Goal: Task Accomplishment & Management: Complete application form

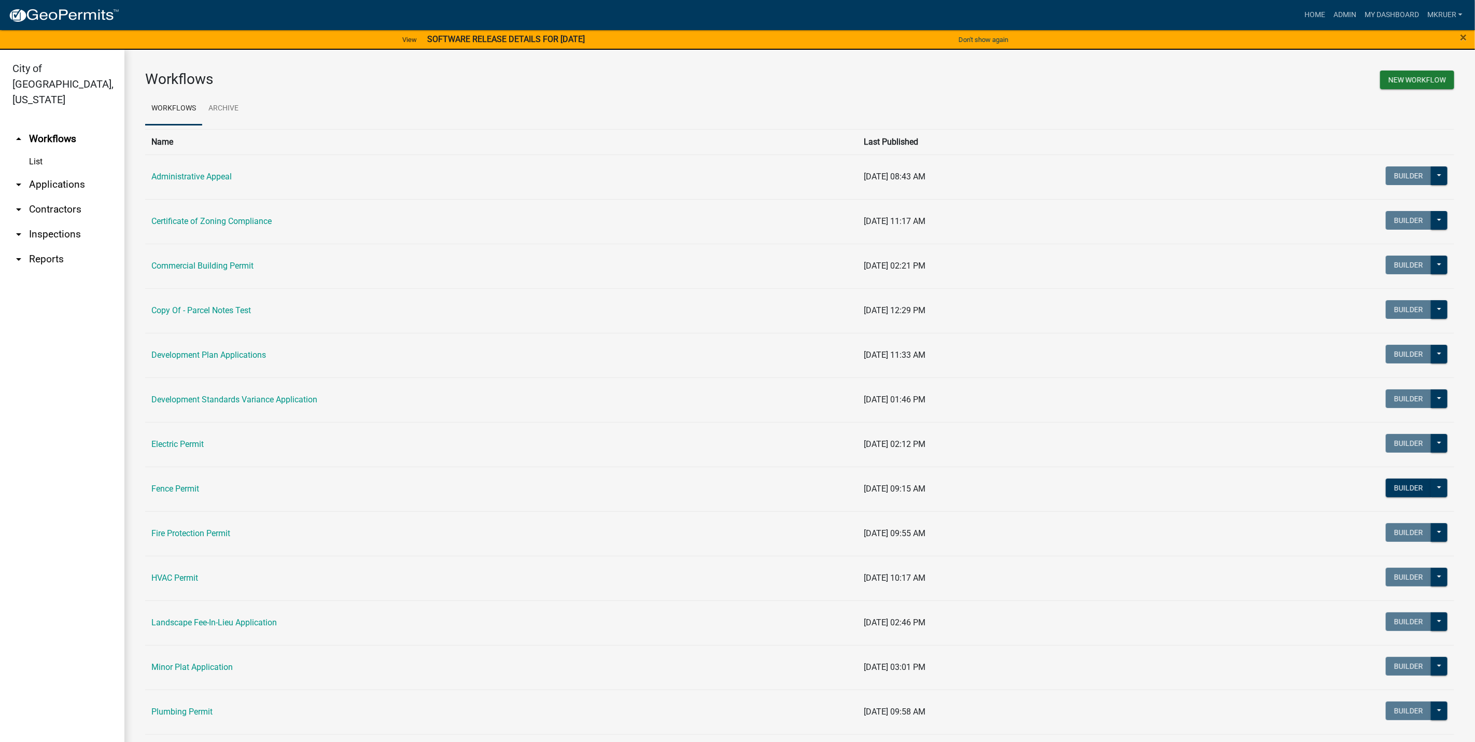
click at [45, 222] on link "arrow_drop_down Inspections" at bounding box center [62, 234] width 124 height 25
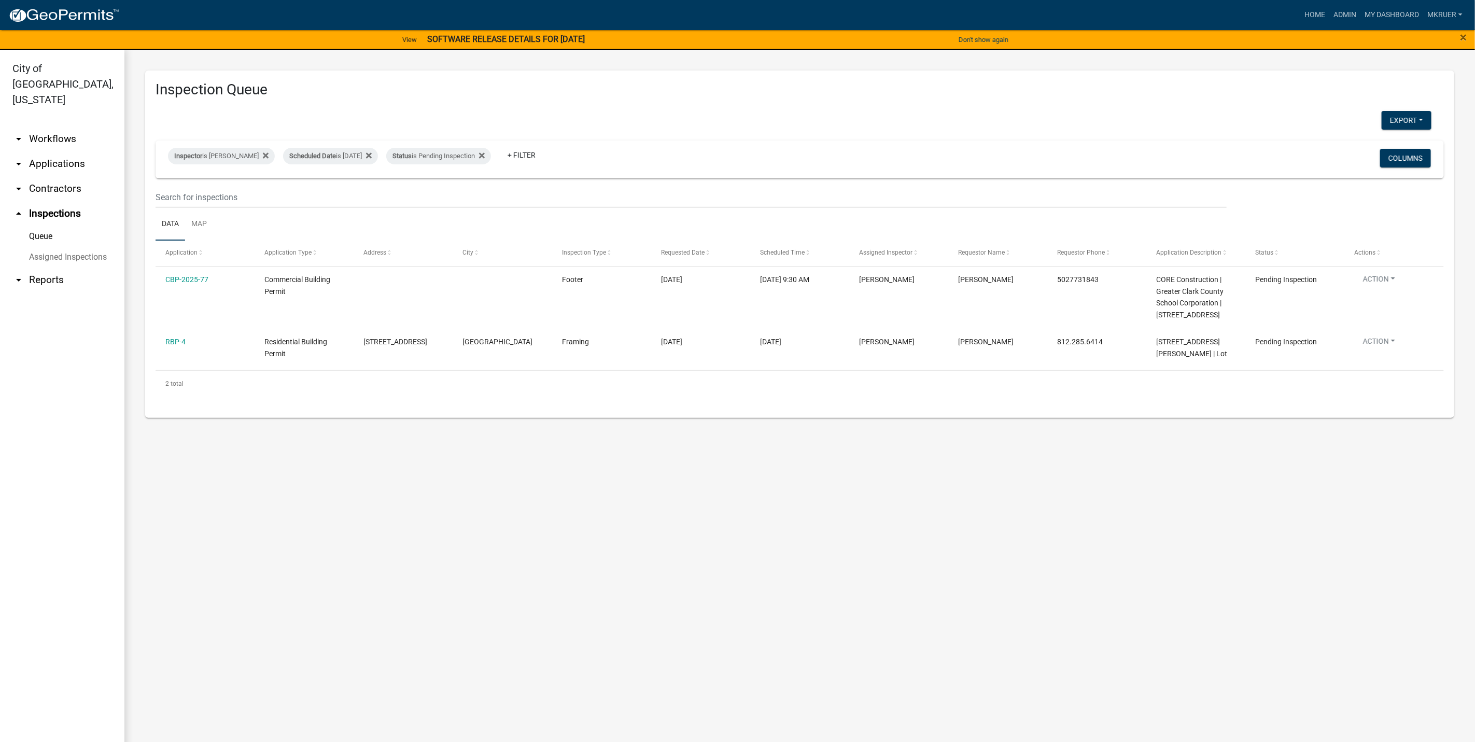
click at [53, 127] on link "arrow_drop_down Workflows" at bounding box center [62, 139] width 124 height 25
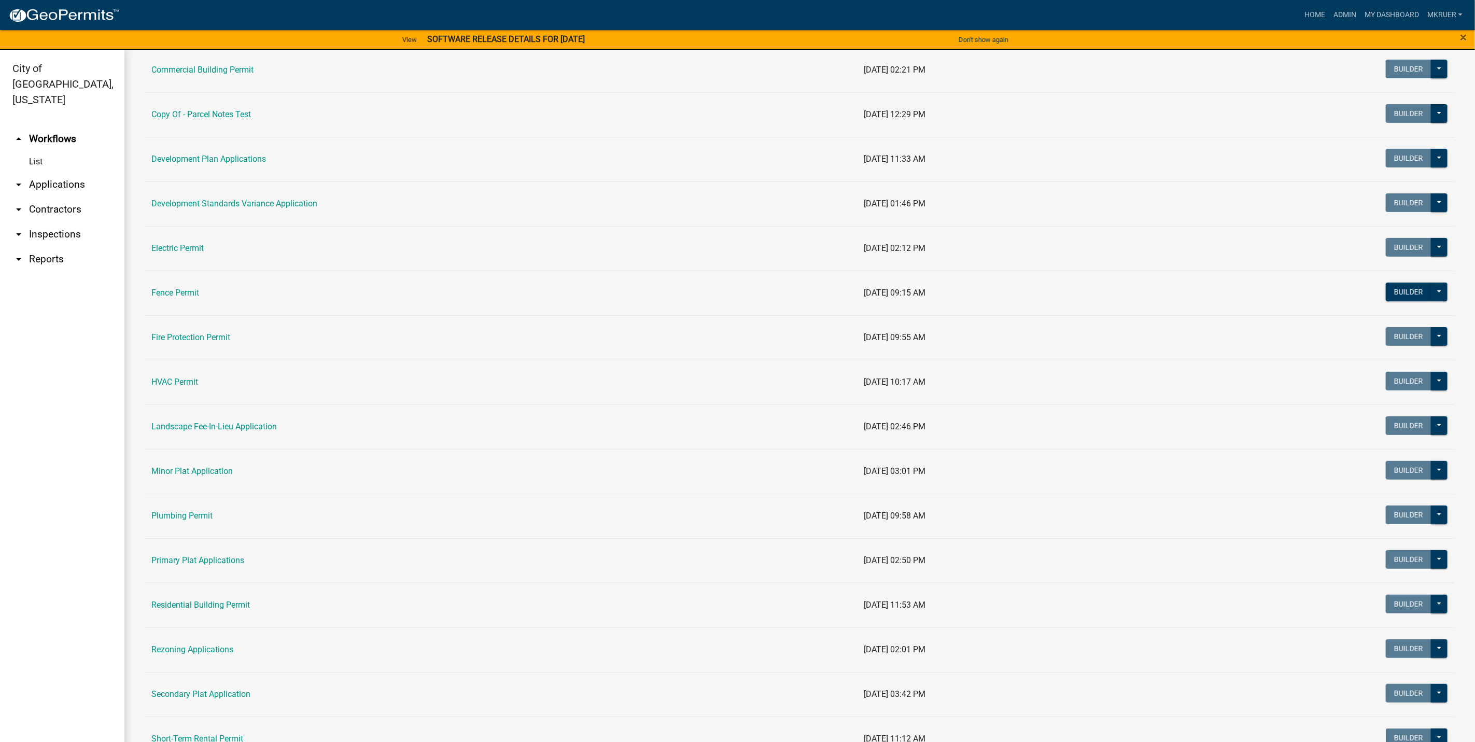
scroll to position [389, 0]
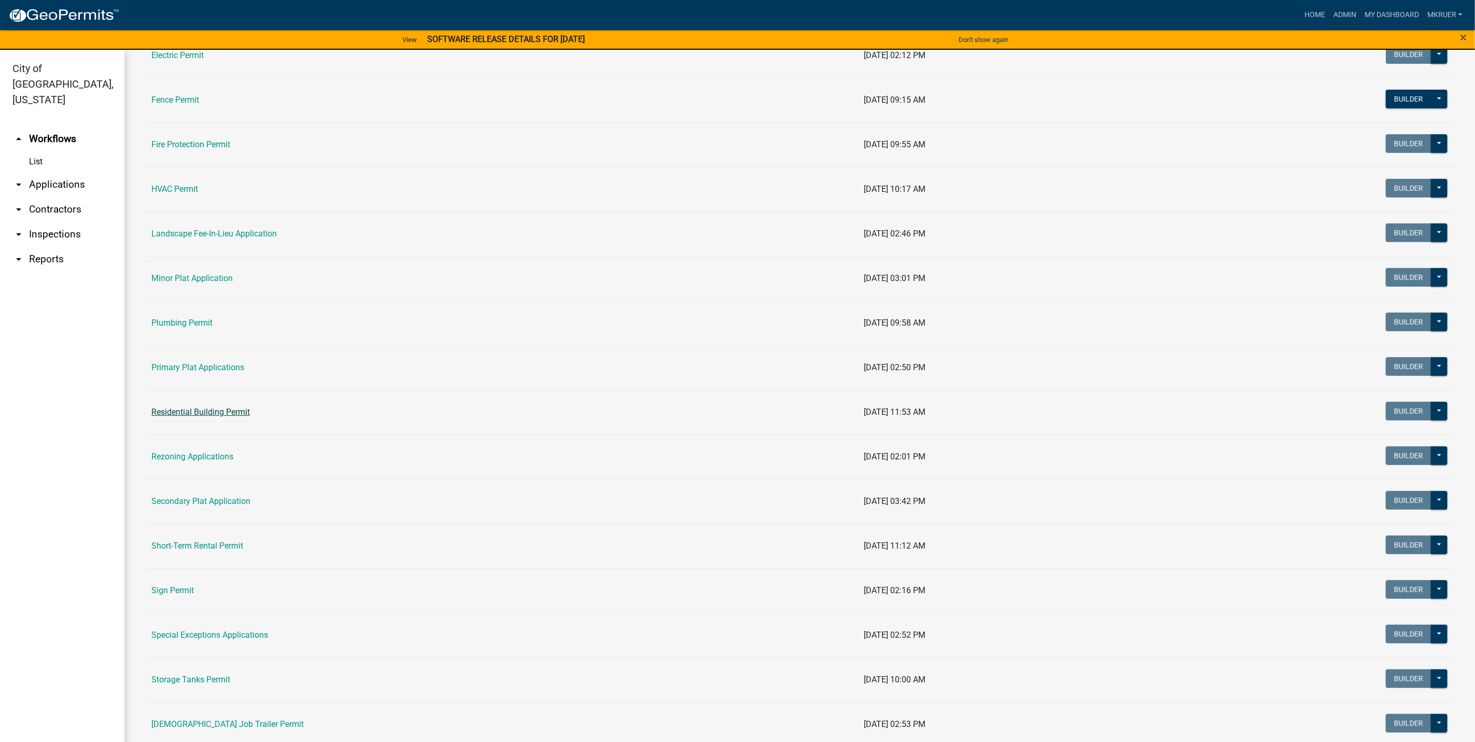
click at [198, 417] on link "Residential Building Permit" at bounding box center [200, 412] width 99 height 10
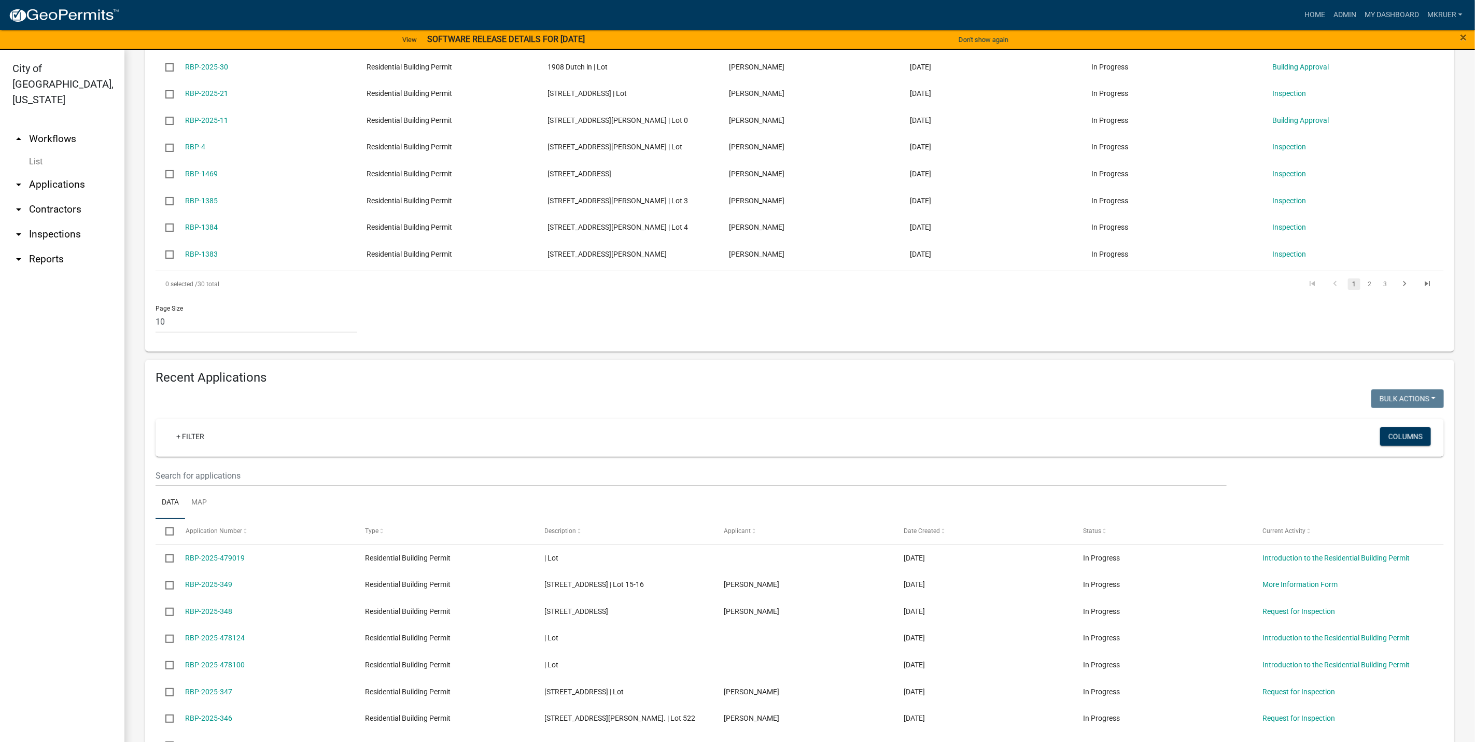
scroll to position [389, 0]
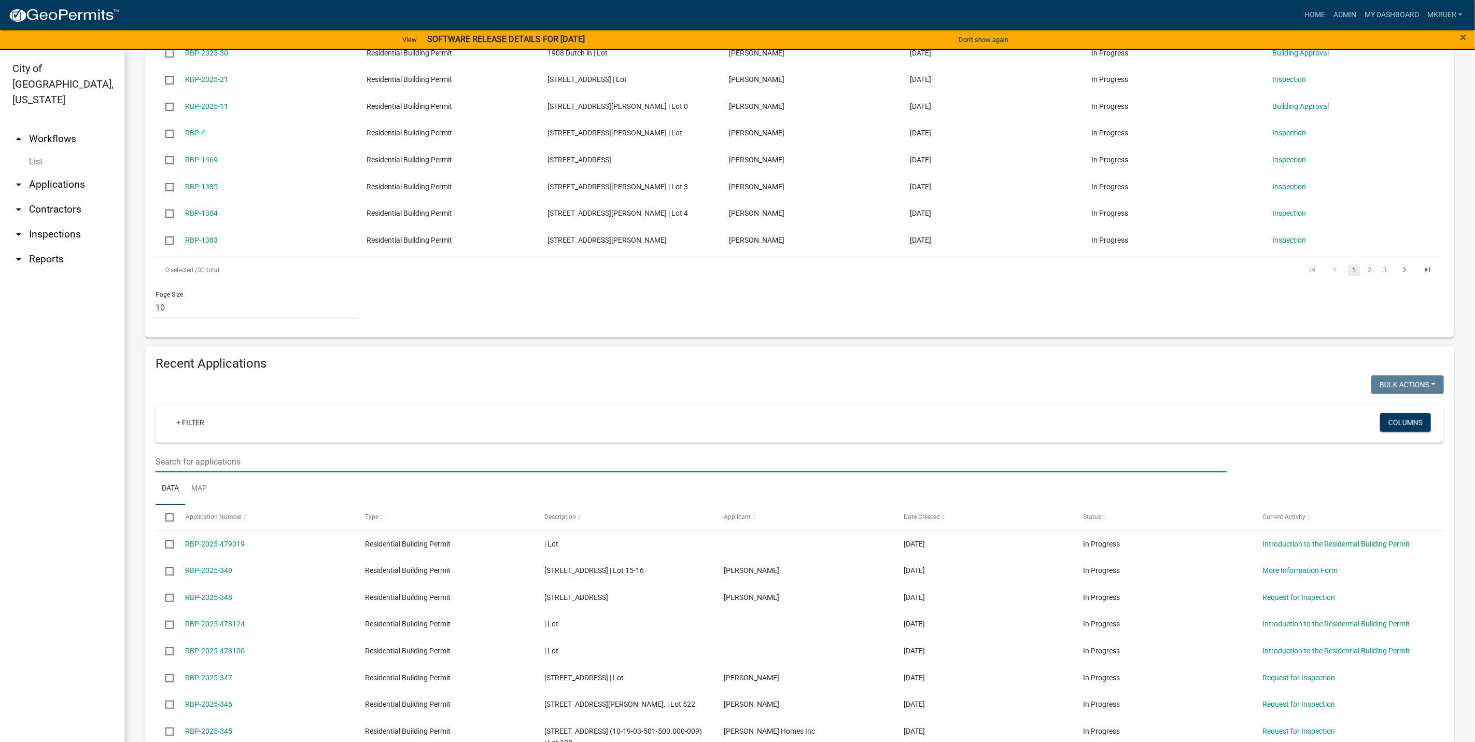
click at [179, 470] on input "text" at bounding box center [691, 461] width 1071 height 21
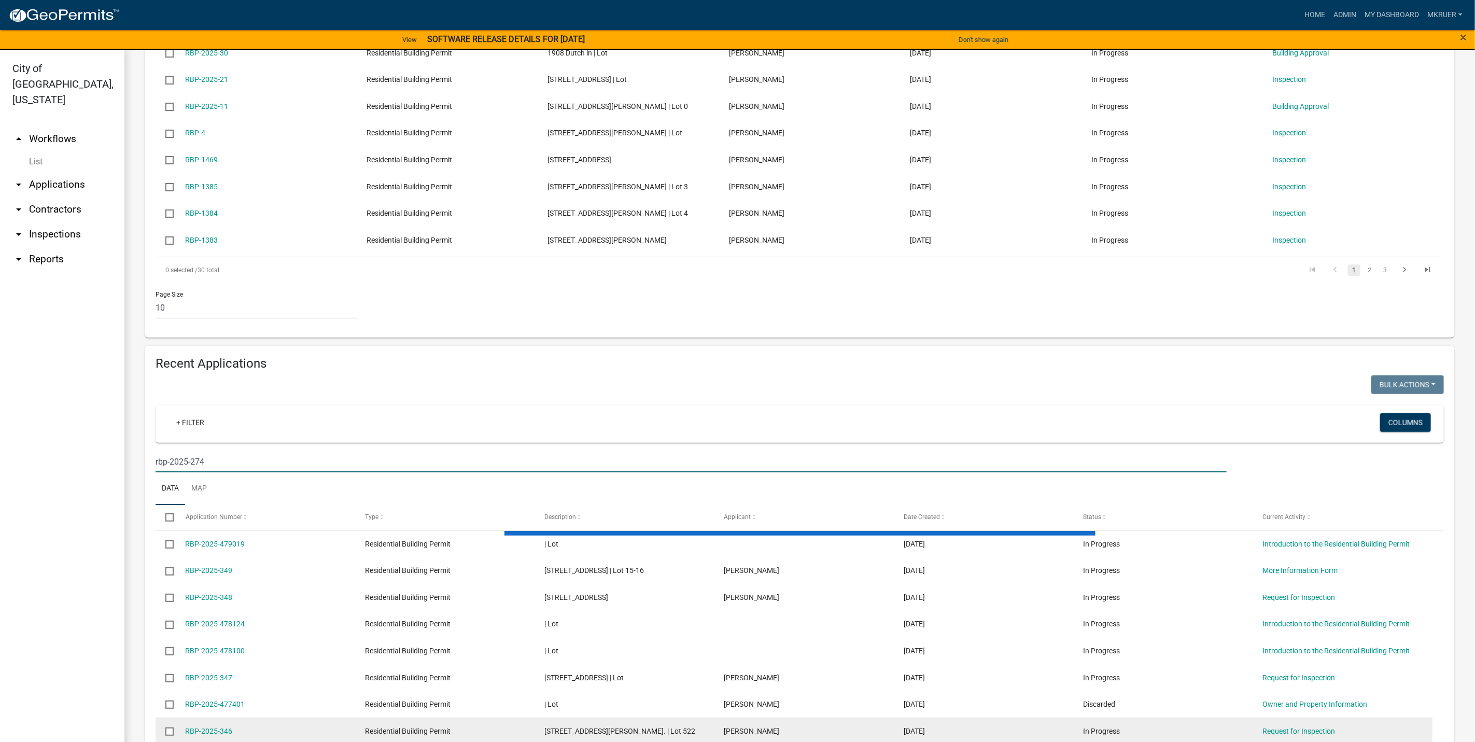
scroll to position [276, 0]
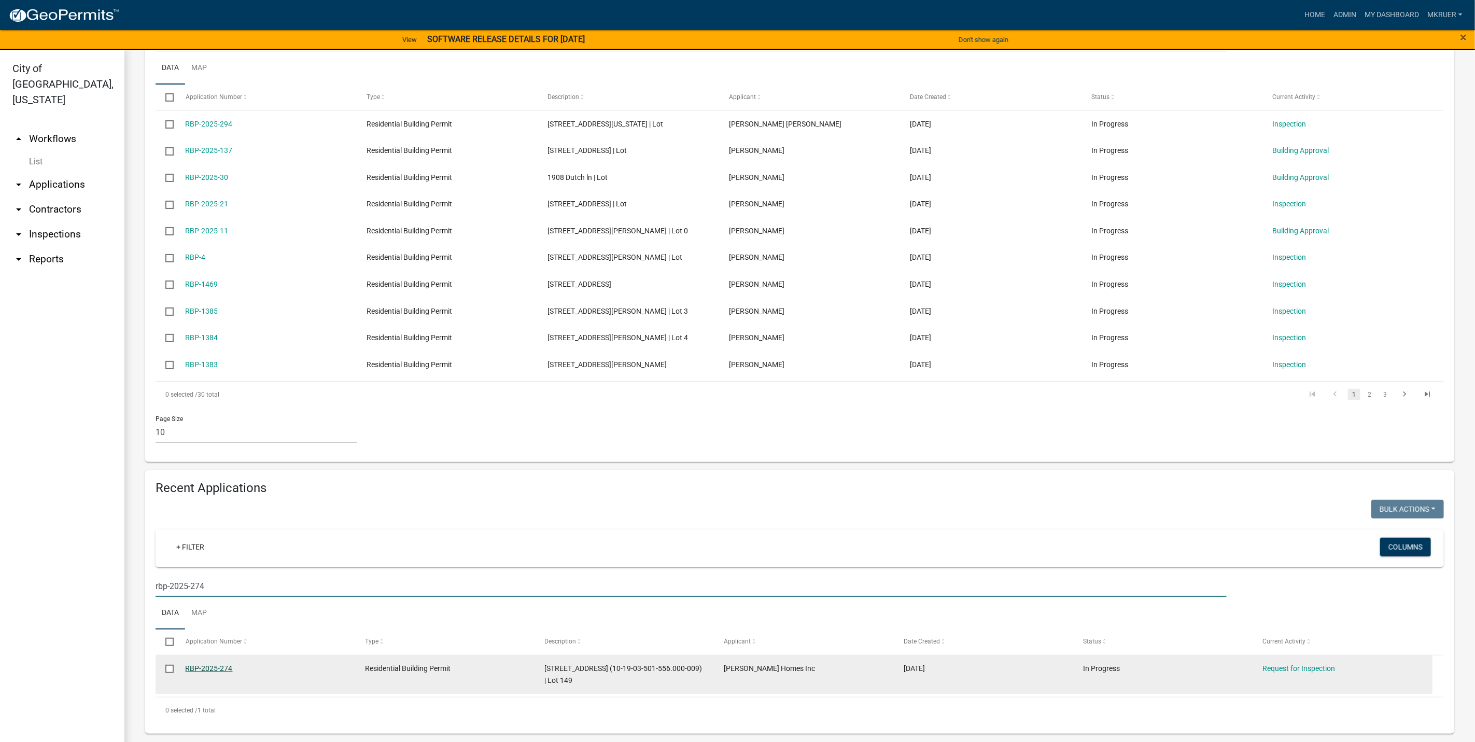
type input "rbp-2025-274"
click at [209, 666] on link "RBP-2025-274" at bounding box center [209, 668] width 47 height 8
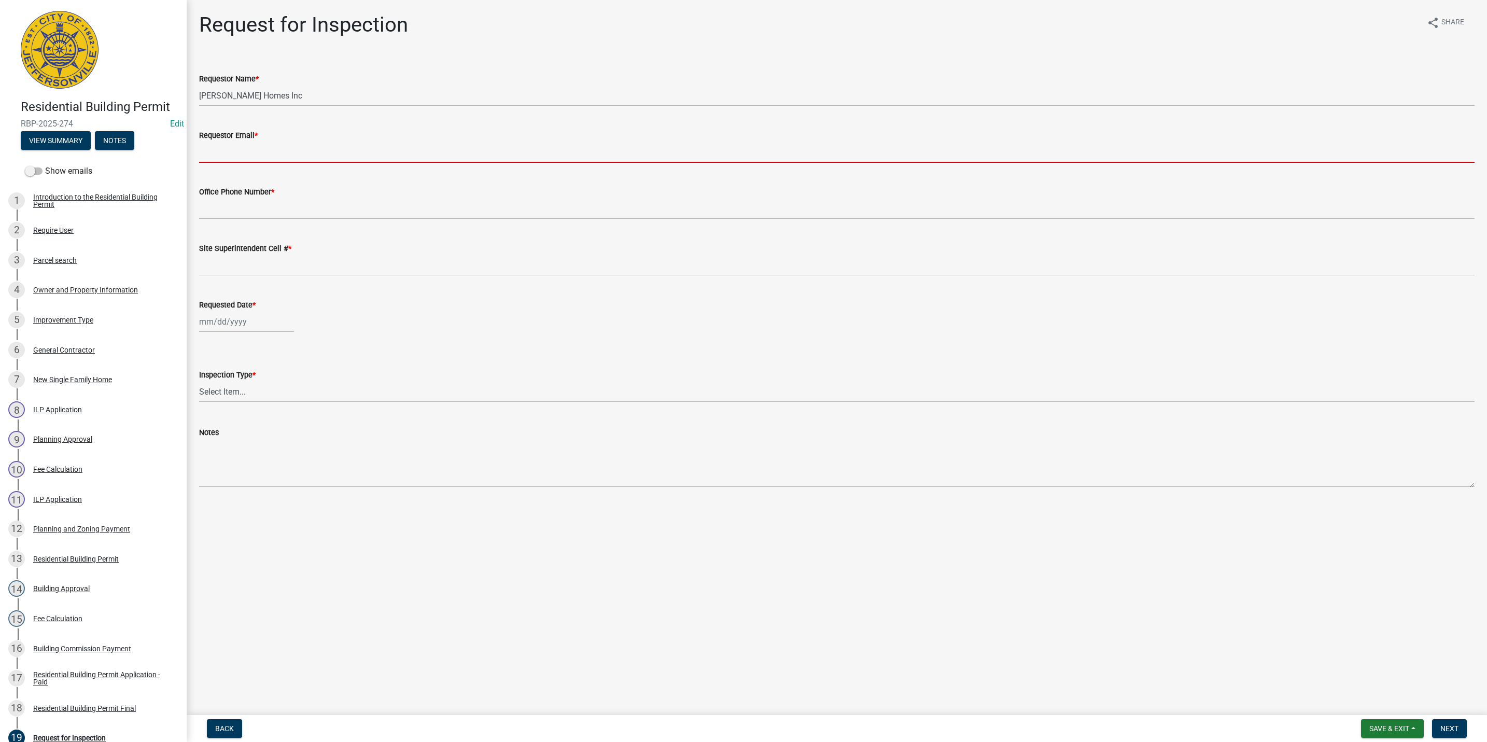
click at [260, 155] on input "Requestor Email *" at bounding box center [836, 152] width 1275 height 21
type input "[EMAIL_ADDRESS][DOMAIN_NAME]"
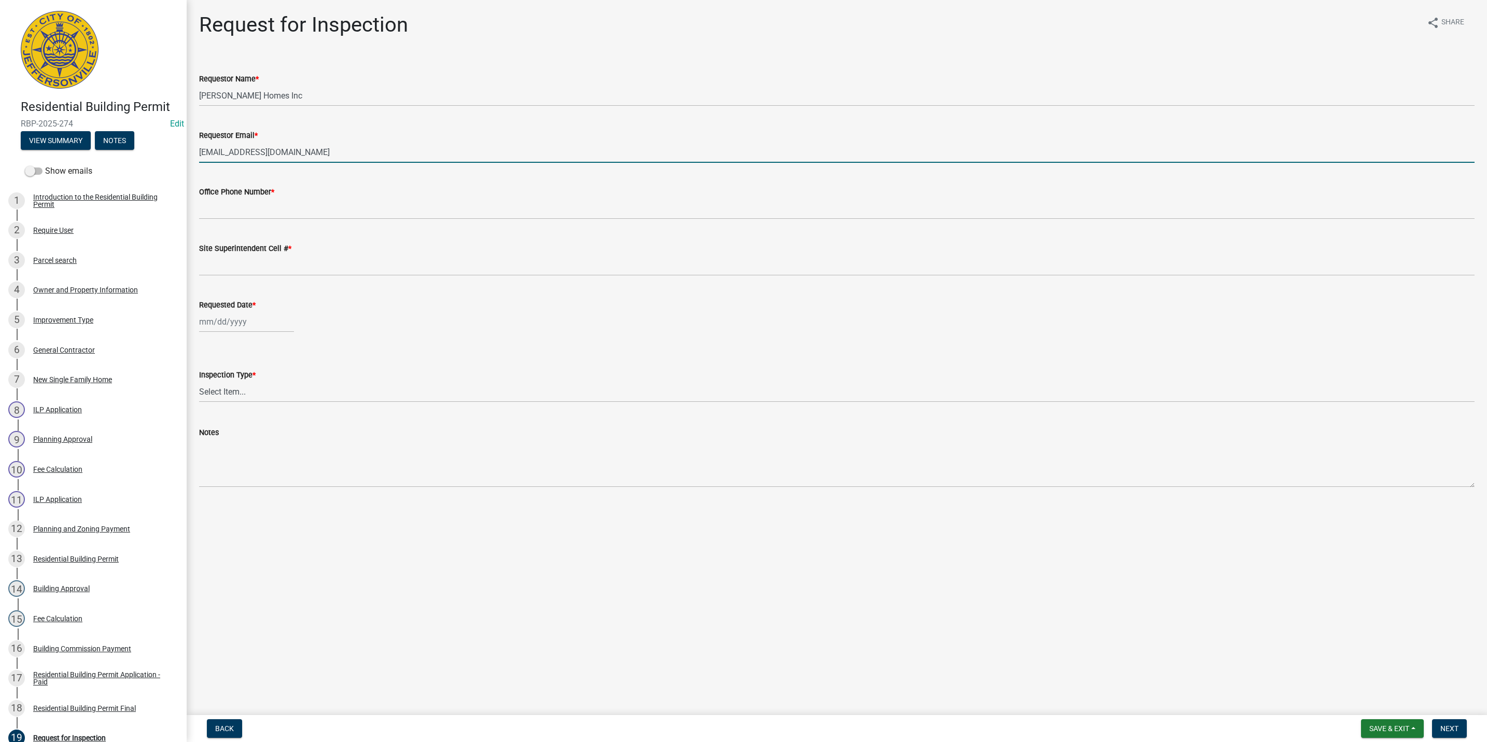
type input "5027731843"
type input "[DATE]"
select select "9"
select select "2025"
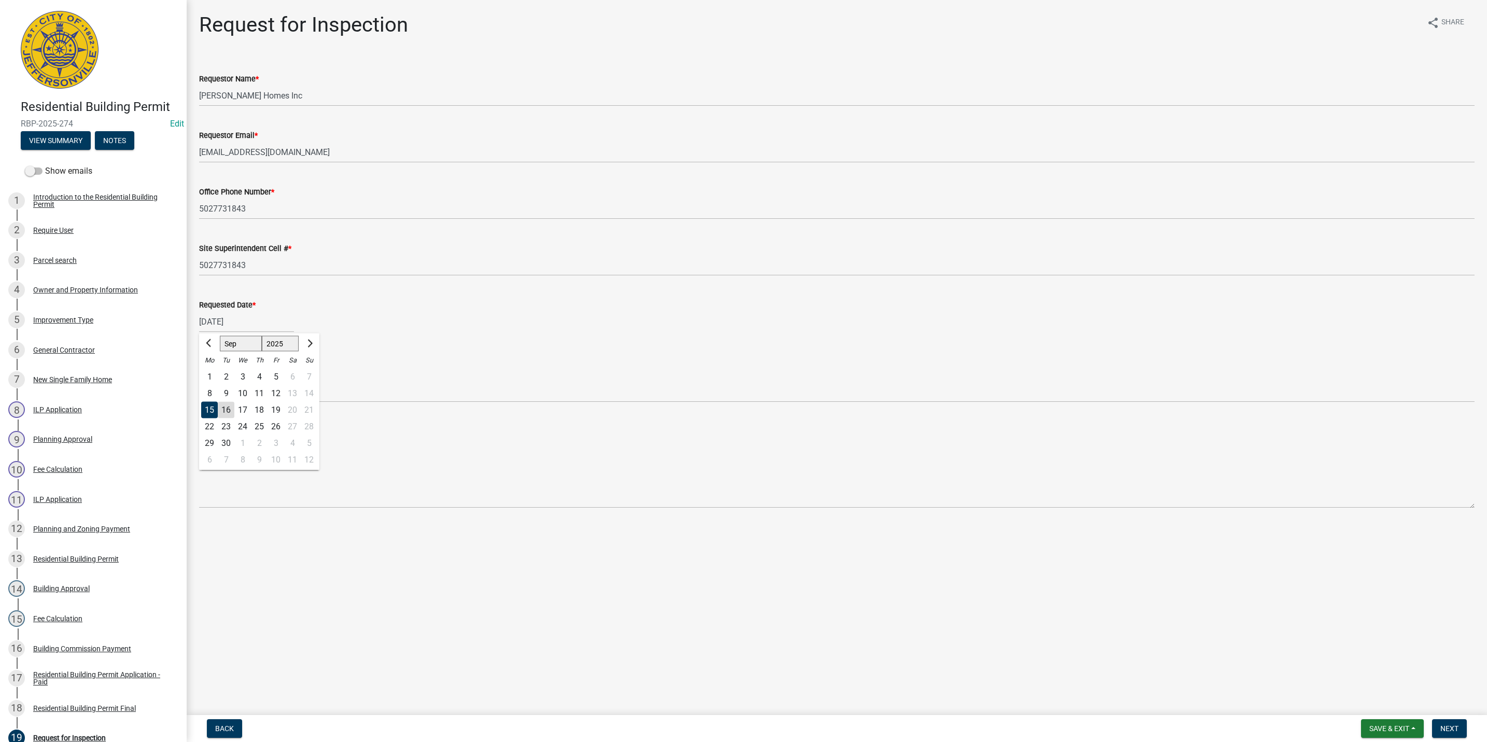
click at [226, 408] on div "16" at bounding box center [226, 410] width 17 height 17
type input "[DATE]"
click at [230, 386] on select "Select Item... Footer Foundation Framing Final" at bounding box center [836, 391] width 1275 height 21
click at [199, 381] on select "Select Item... Footer Foundation Framing Final" at bounding box center [836, 391] width 1275 height 21
select select "5905b6c6-73a3-4561-9a25-e231032c58c8"
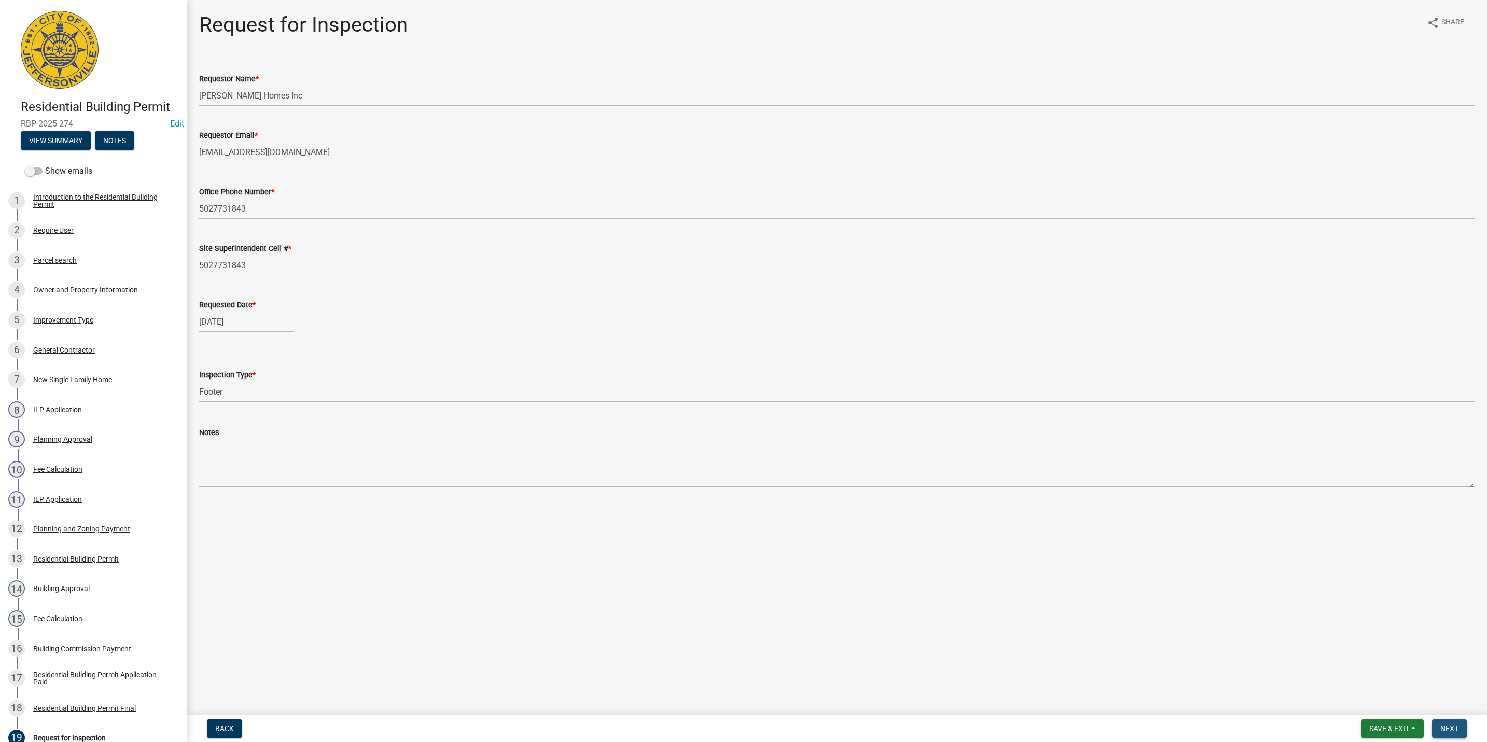
click at [1451, 726] on span "Next" at bounding box center [1449, 728] width 18 height 8
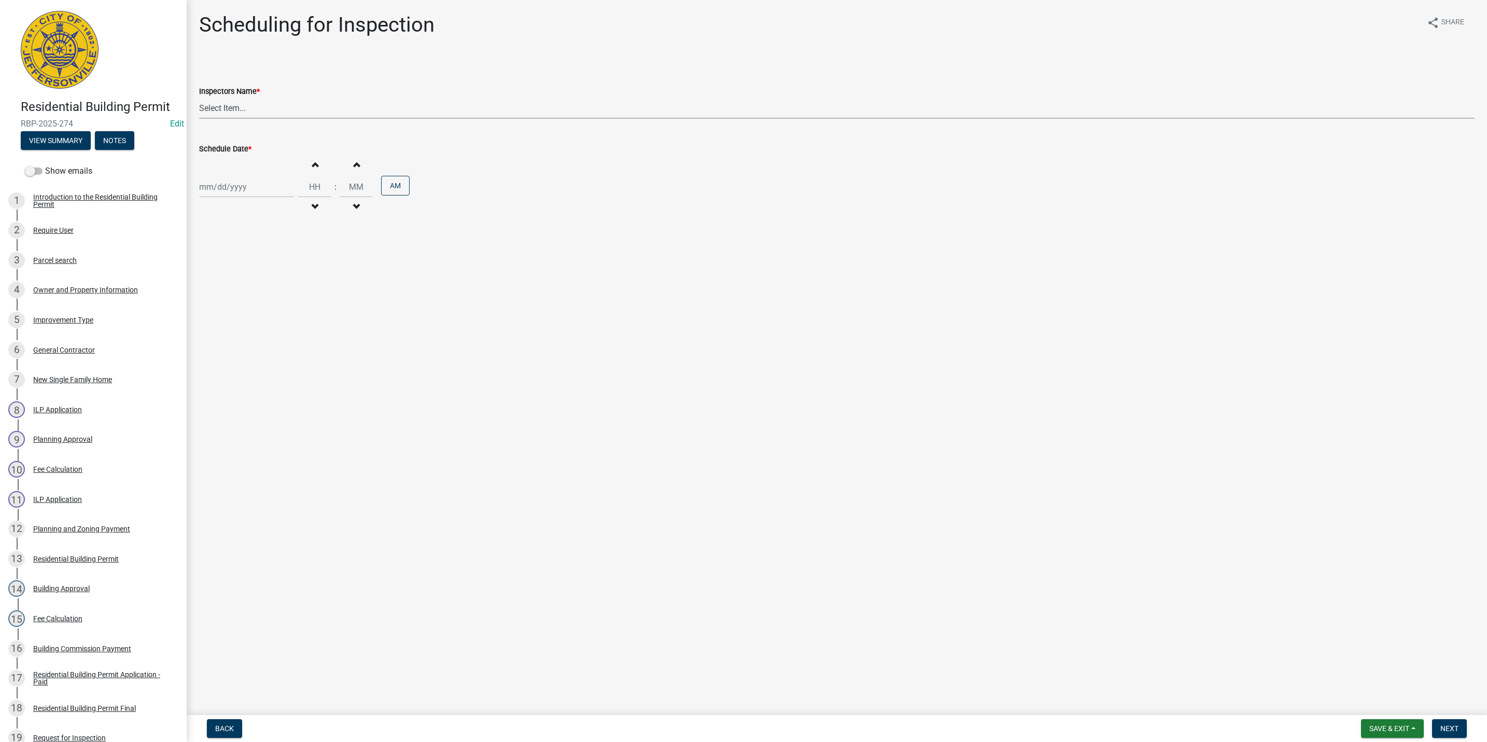
click at [217, 111] on select "Select Item... [PERSON_NAME] ([PERSON_NAME]) [PERSON_NAME] ([PERSON_NAME]) mkru…" at bounding box center [836, 107] width 1275 height 21
select select "fdb3bcc6-ce93-4663-8a18-5c08884dd177"
click at [199, 97] on select "Select Item... [PERSON_NAME] ([PERSON_NAME]) [PERSON_NAME] ([PERSON_NAME]) mkru…" at bounding box center [836, 107] width 1275 height 21
select select "9"
select select "2025"
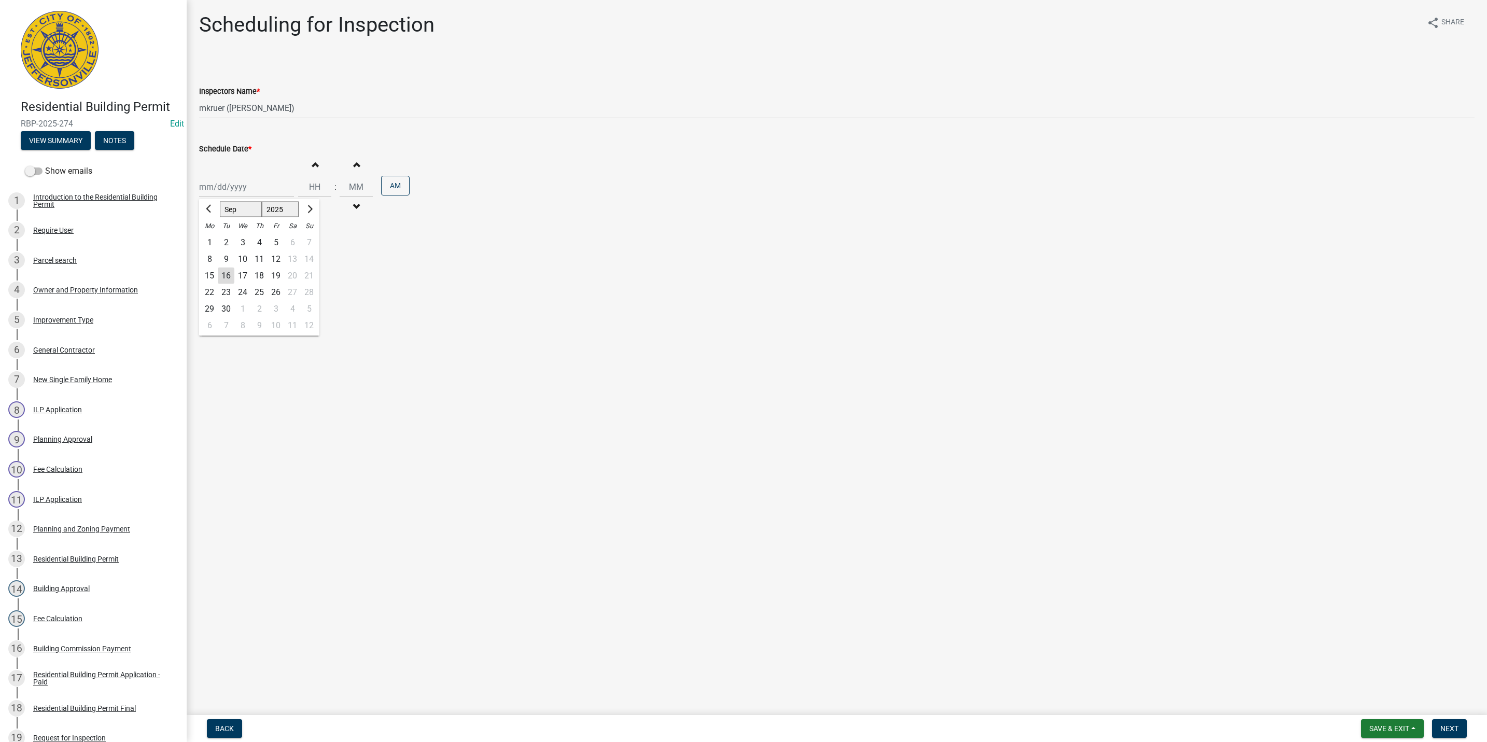
click at [231, 189] on div "[PERSON_NAME] Feb Mar Apr [PERSON_NAME][DATE] Oct Nov [DATE] 1526 1527 1528 152…" at bounding box center [246, 186] width 95 height 21
click at [225, 274] on div "16" at bounding box center [226, 276] width 17 height 17
type input "[DATE]"
click at [1453, 726] on span "Next" at bounding box center [1449, 728] width 18 height 8
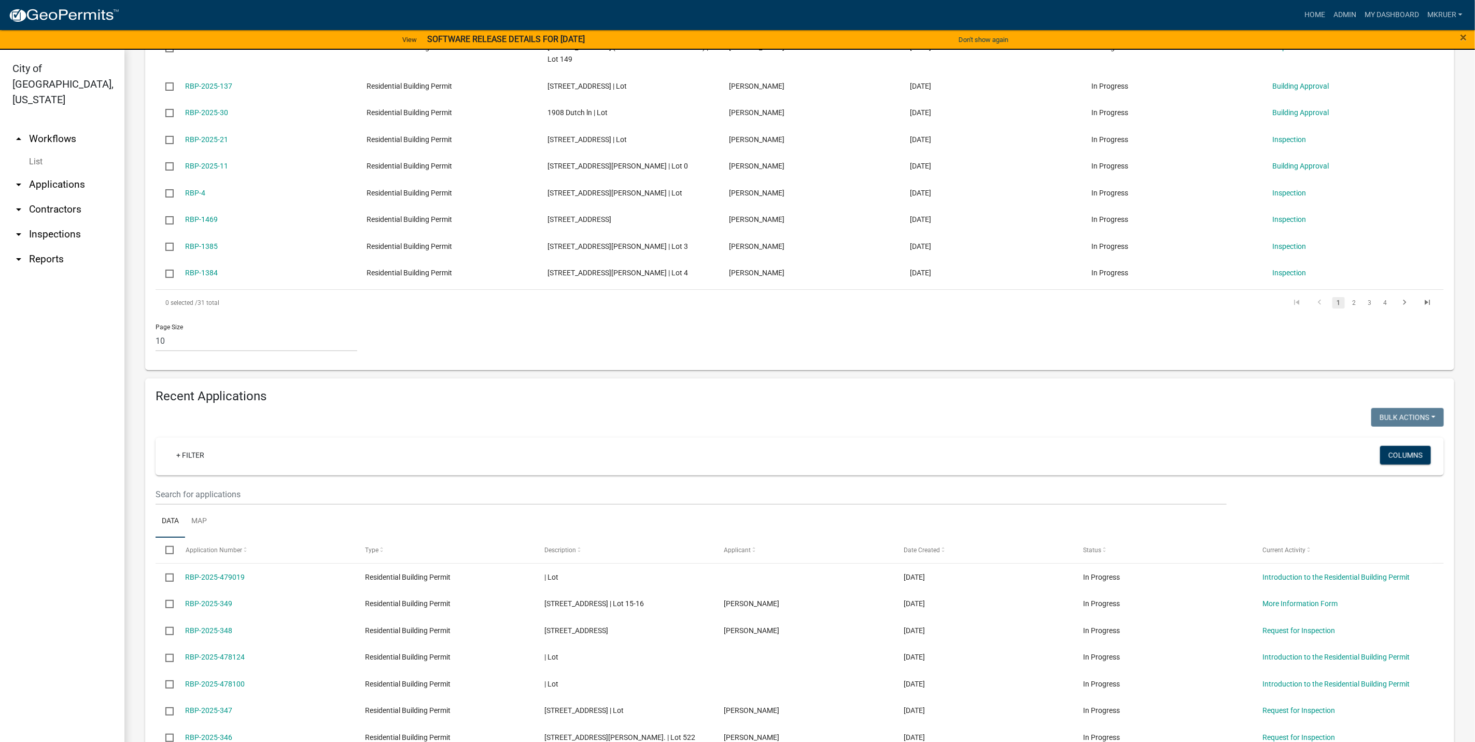
scroll to position [389, 0]
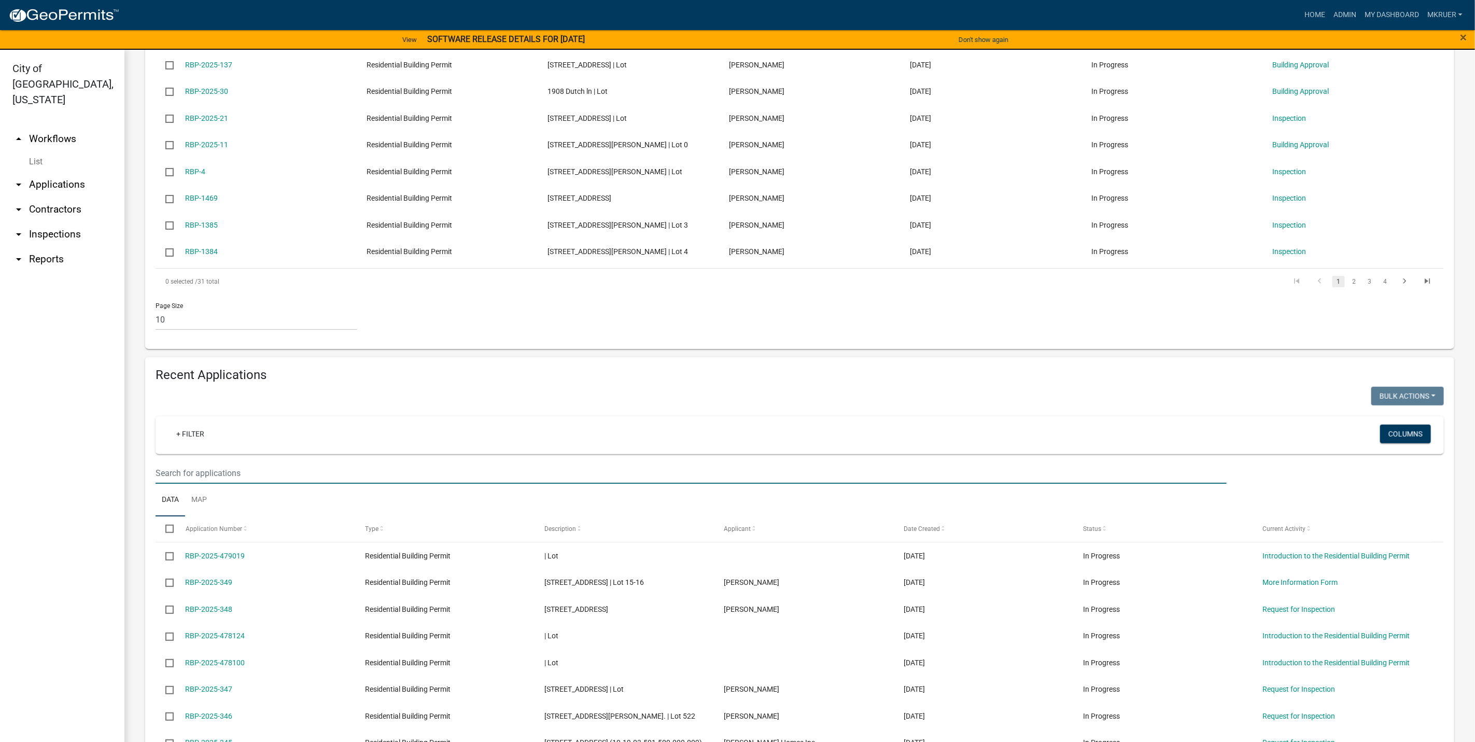
click at [175, 484] on input "text" at bounding box center [691, 472] width 1071 height 21
click at [65, 436] on ul "arrow_drop_up Workflows List arrow_drop_down Applications Search by Parcel Sear…" at bounding box center [62, 436] width 124 height 636
click at [193, 484] on input "text" at bounding box center [691, 472] width 1071 height 21
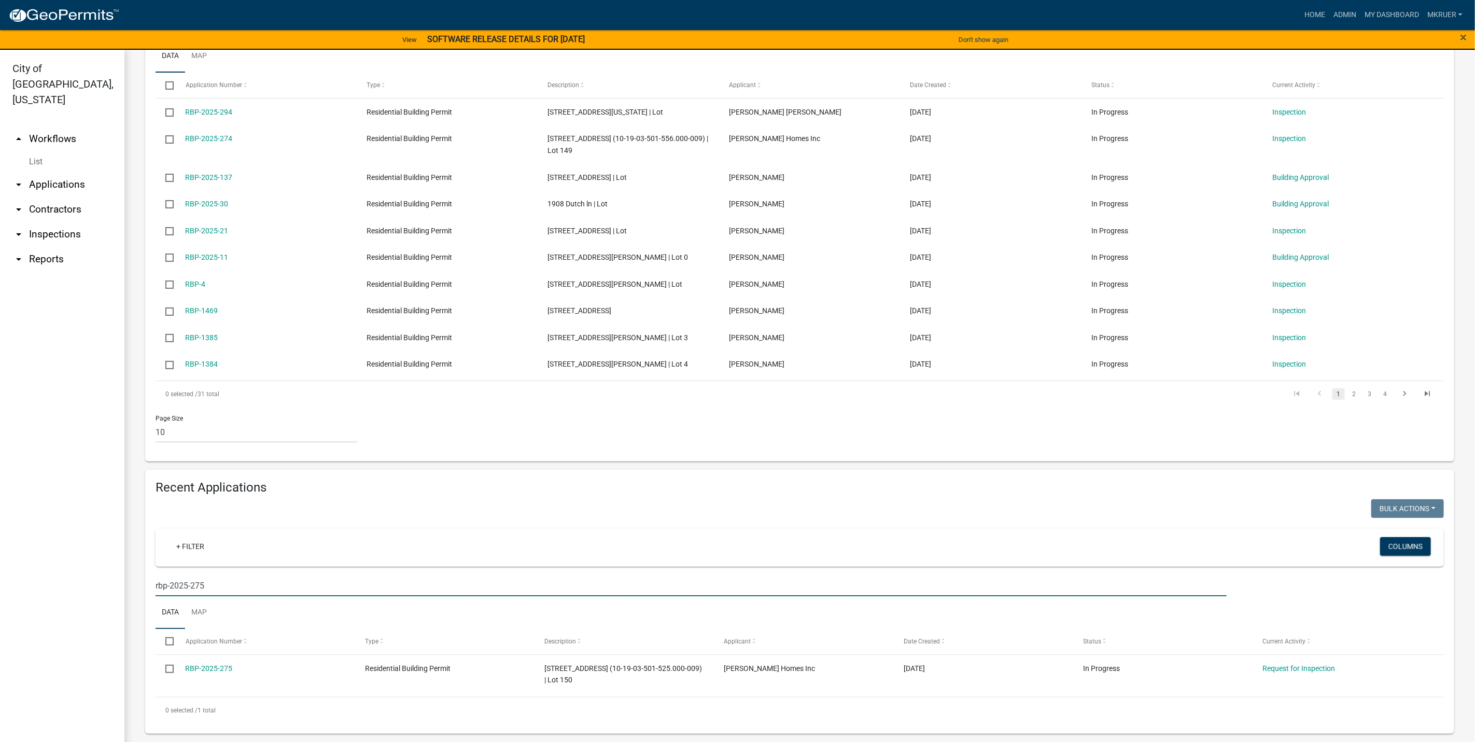
scroll to position [288, 0]
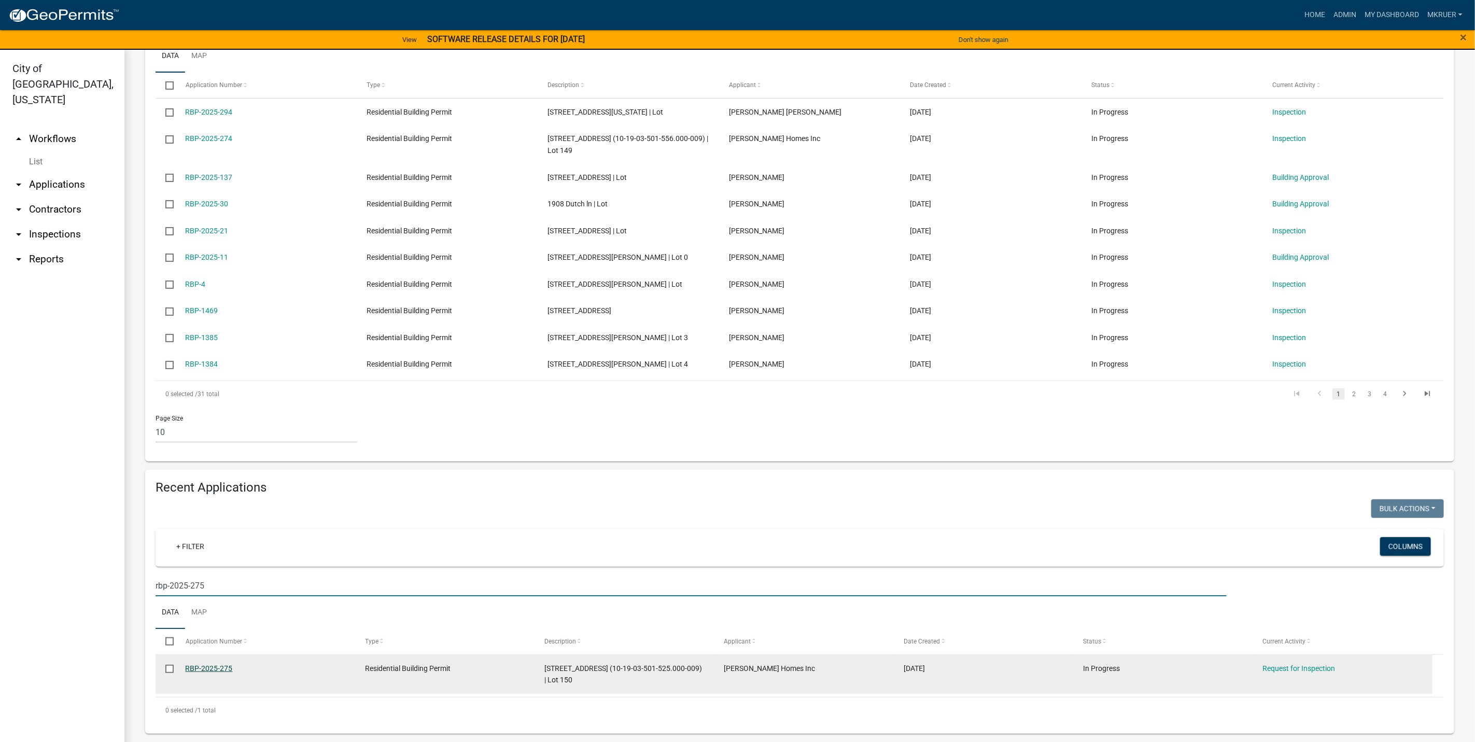
type input "rbp-2025-275"
click at [203, 666] on link "RBP-2025-275" at bounding box center [209, 668] width 47 height 8
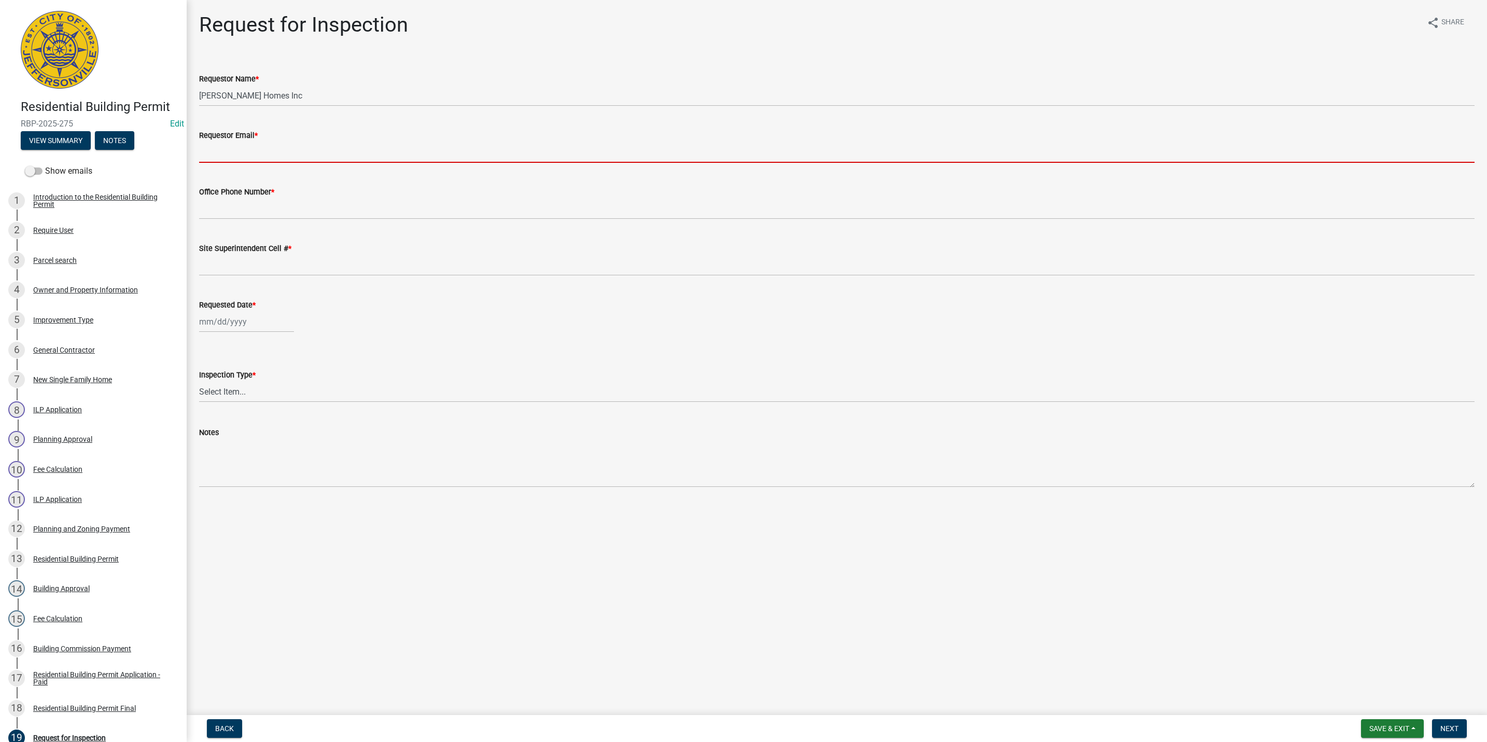
click at [248, 159] on input "Requestor Email *" at bounding box center [836, 152] width 1275 height 21
type input "[EMAIL_ADDRESS][DOMAIN_NAME]"
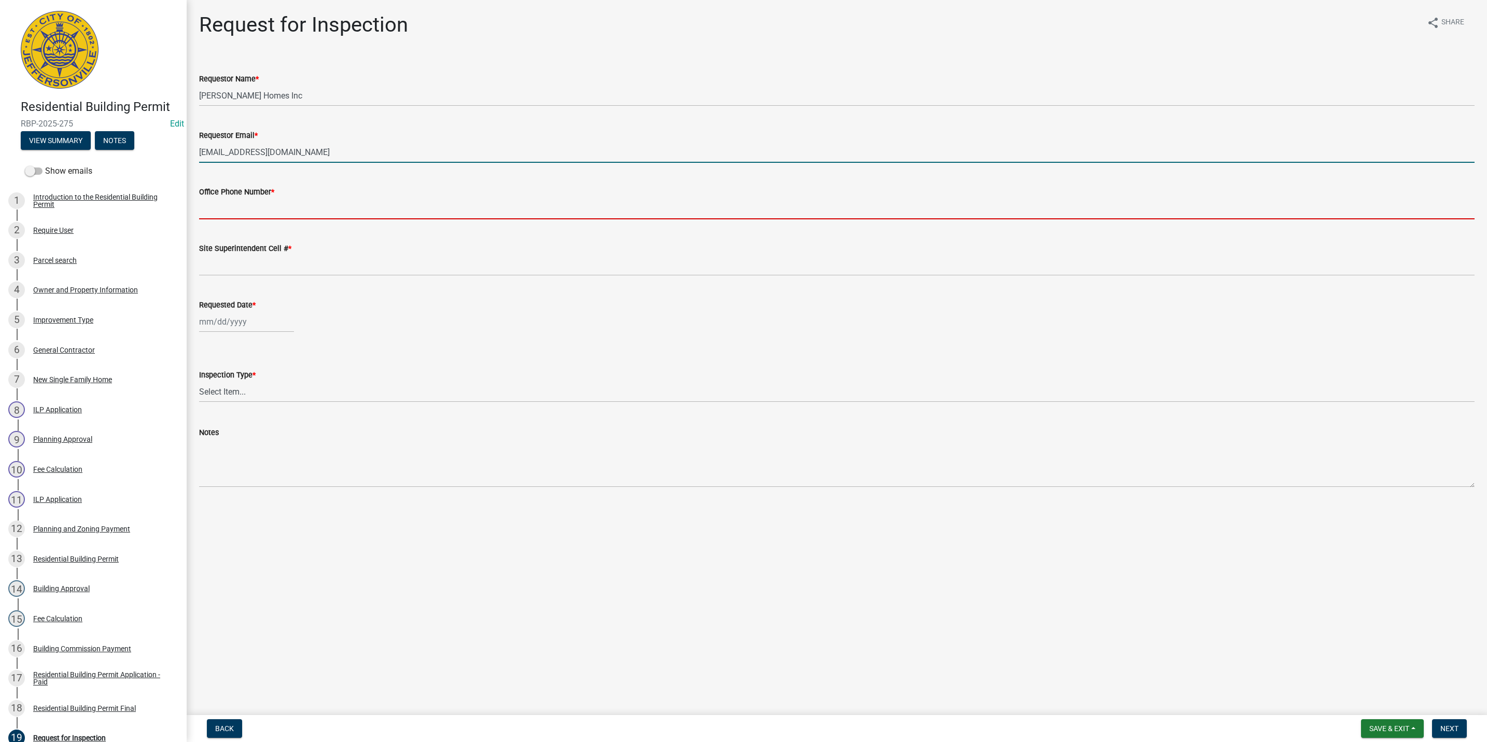
type input "5027731843"
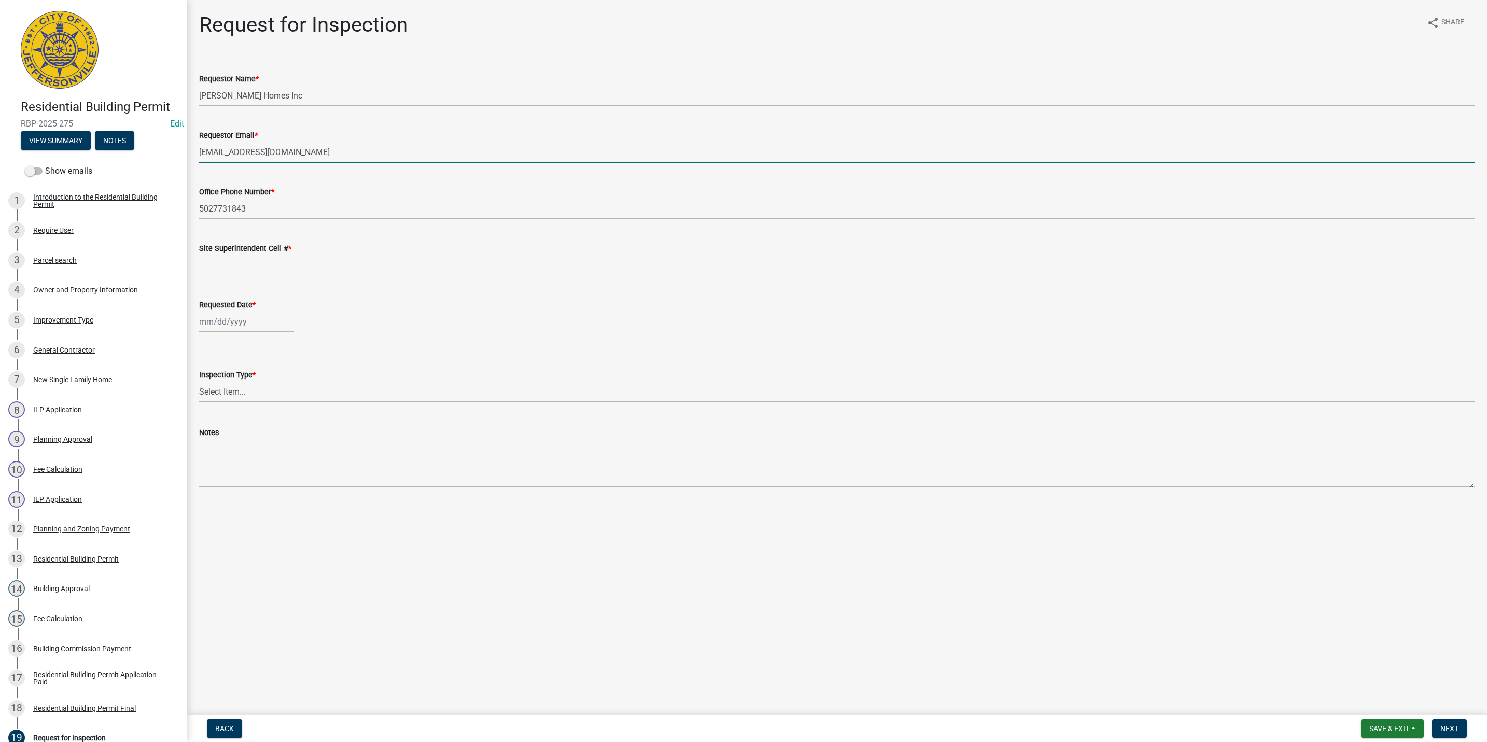
type input "5027731843"
type input "[DATE]"
select select "9"
select select "2025"
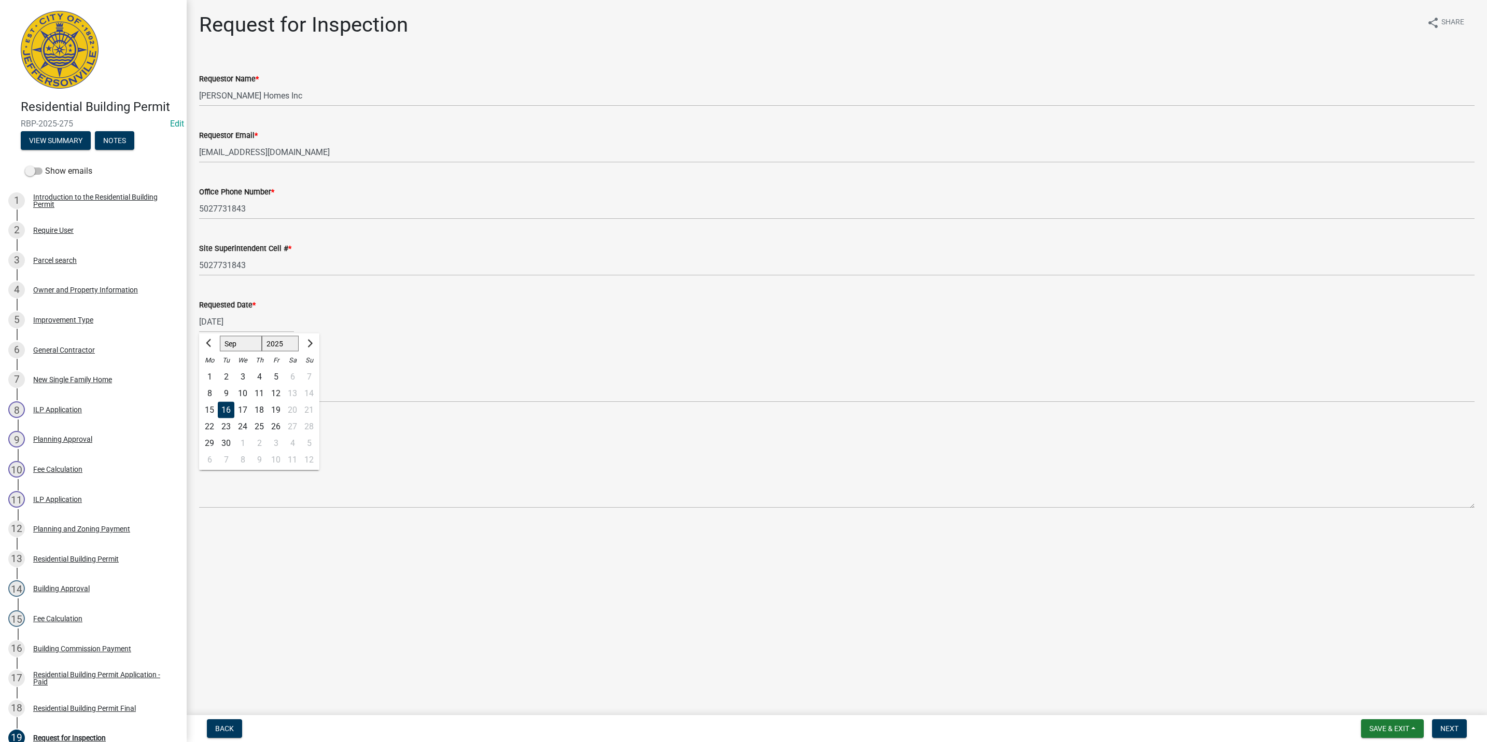
click at [227, 408] on div "16" at bounding box center [226, 410] width 17 height 17
click at [230, 389] on select "Select Item... Footer Foundation Framing Final" at bounding box center [836, 391] width 1275 height 21
click at [199, 381] on select "Select Item... Footer Foundation Framing Final" at bounding box center [836, 391] width 1275 height 21
select select "5905b6c6-73a3-4561-9a25-e231032c58c8"
click at [1455, 733] on button "Next" at bounding box center [1449, 728] width 35 height 19
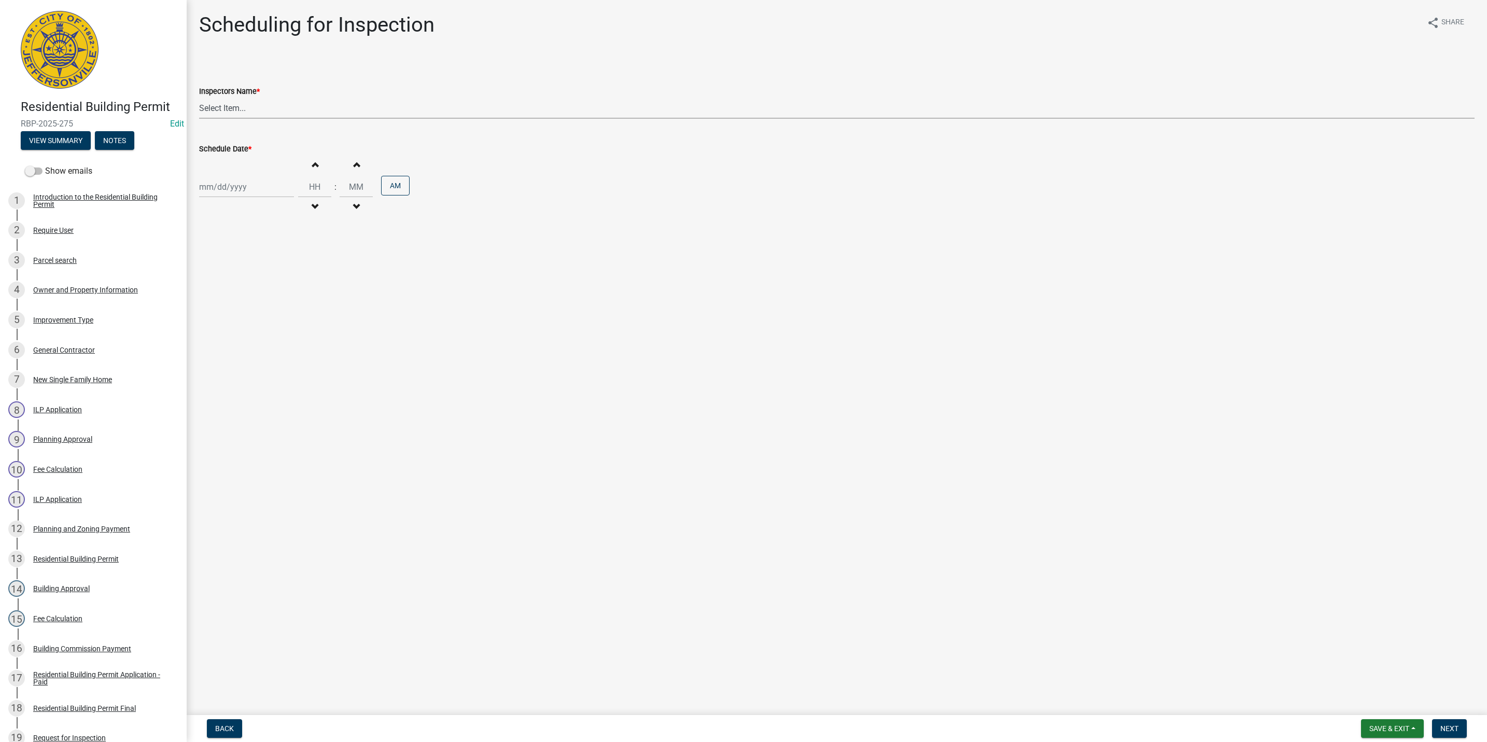
click at [232, 110] on select "Select Item... [PERSON_NAME] ([PERSON_NAME]) [PERSON_NAME] ([PERSON_NAME]) mkru…" at bounding box center [836, 107] width 1275 height 21
select select "fdb3bcc6-ce93-4663-8a18-5c08884dd177"
click at [199, 97] on select "Select Item... [PERSON_NAME] ([PERSON_NAME]) [PERSON_NAME] ([PERSON_NAME]) mkru…" at bounding box center [836, 107] width 1275 height 21
click at [226, 188] on div at bounding box center [246, 186] width 95 height 21
select select "9"
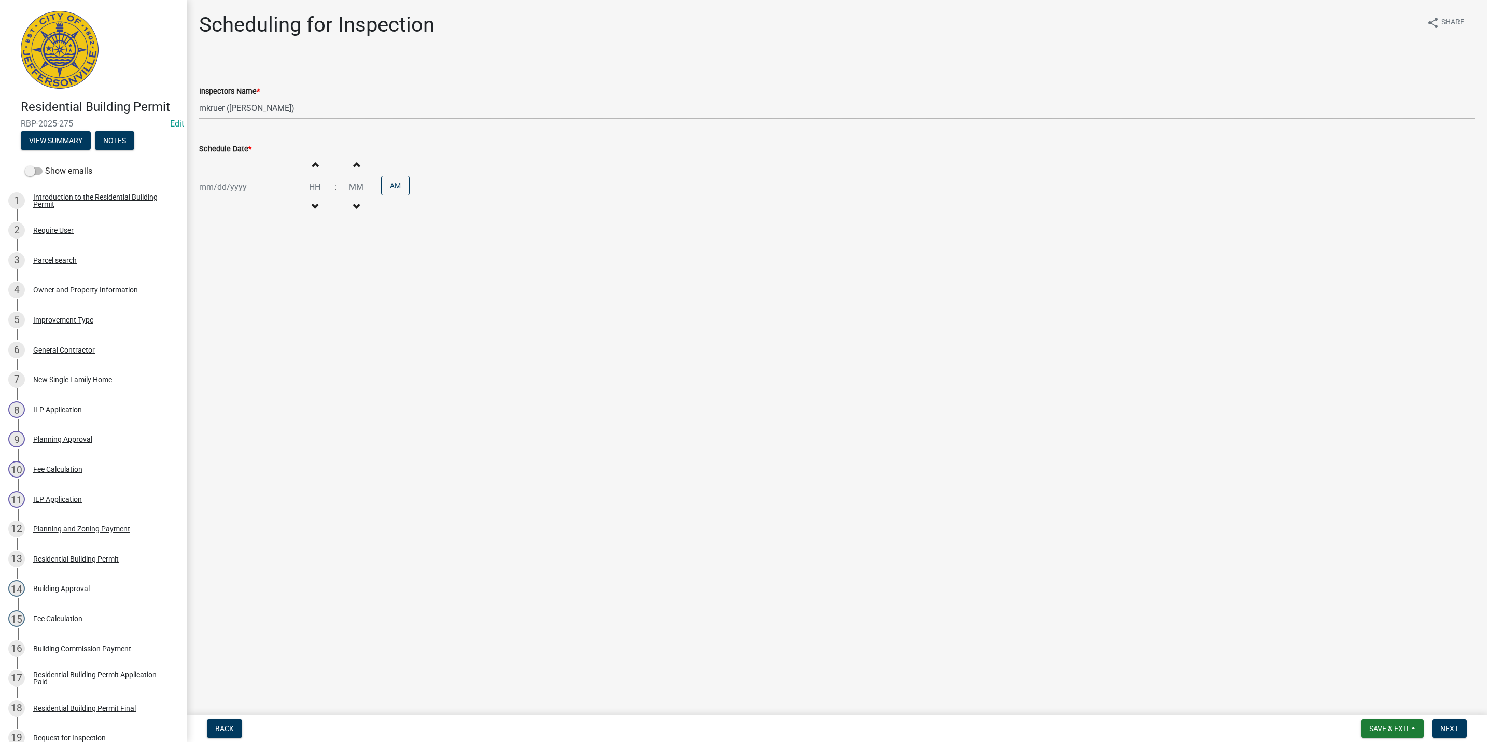
select select "2025"
click at [228, 274] on div "16" at bounding box center [226, 276] width 17 height 17
type input "[DATE]"
click at [1453, 722] on button "Next" at bounding box center [1449, 728] width 35 height 19
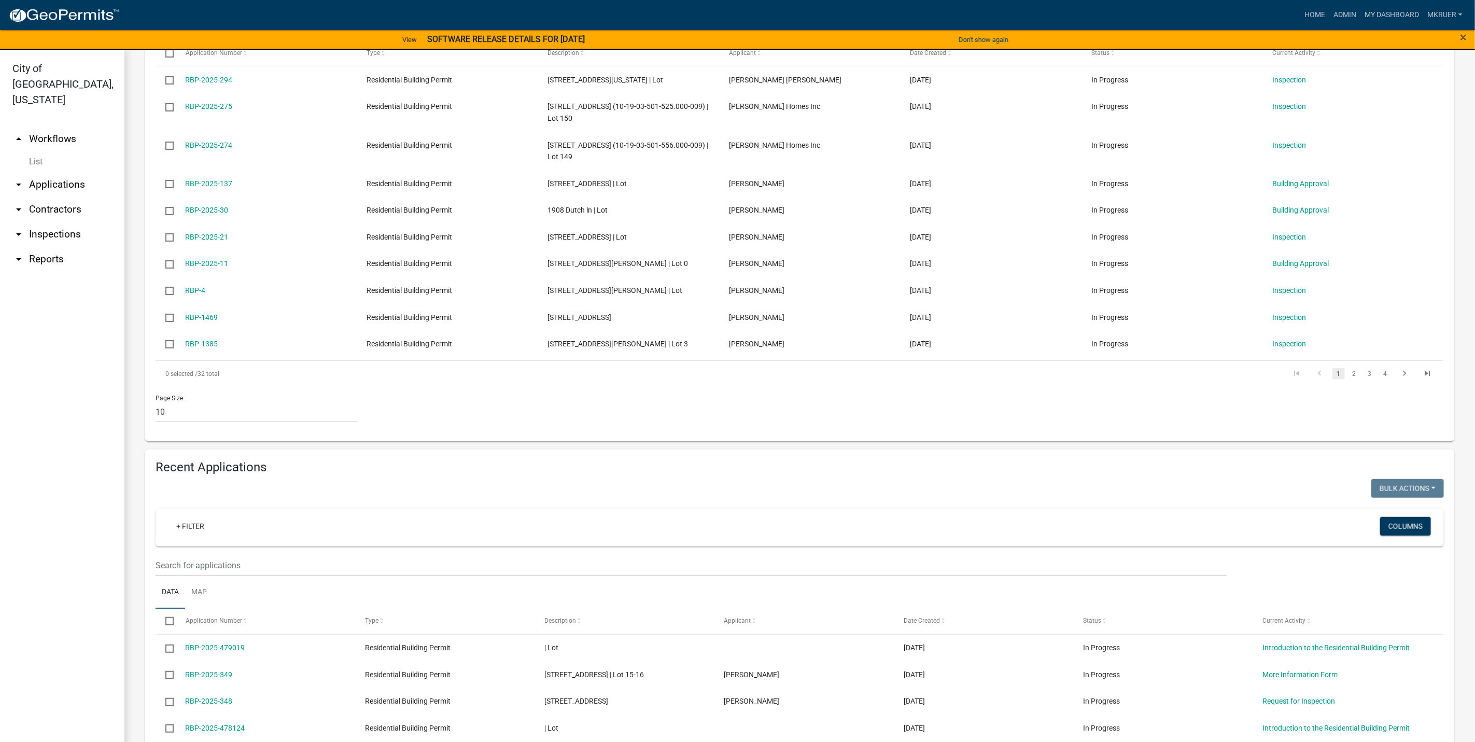
scroll to position [311, 0]
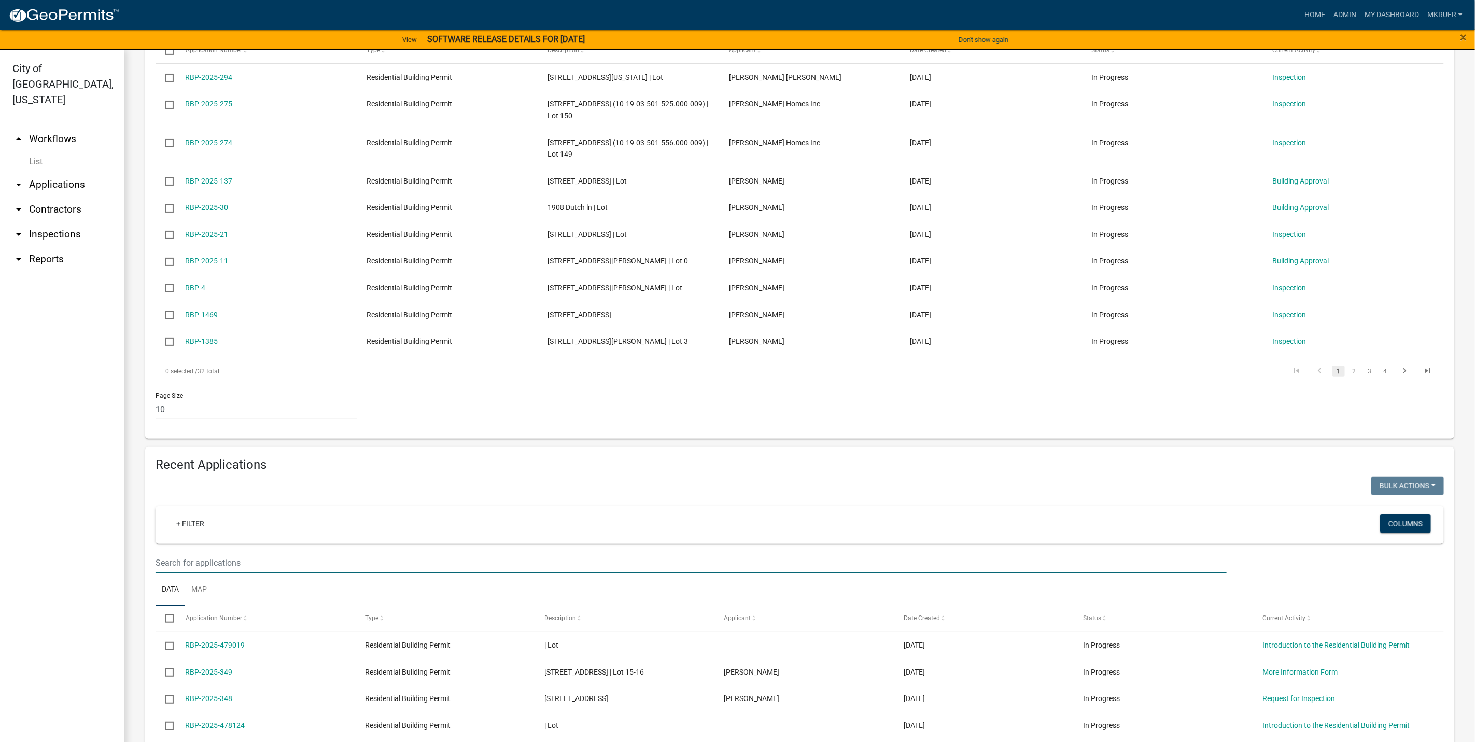
click at [183, 564] on input "text" at bounding box center [691, 562] width 1071 height 21
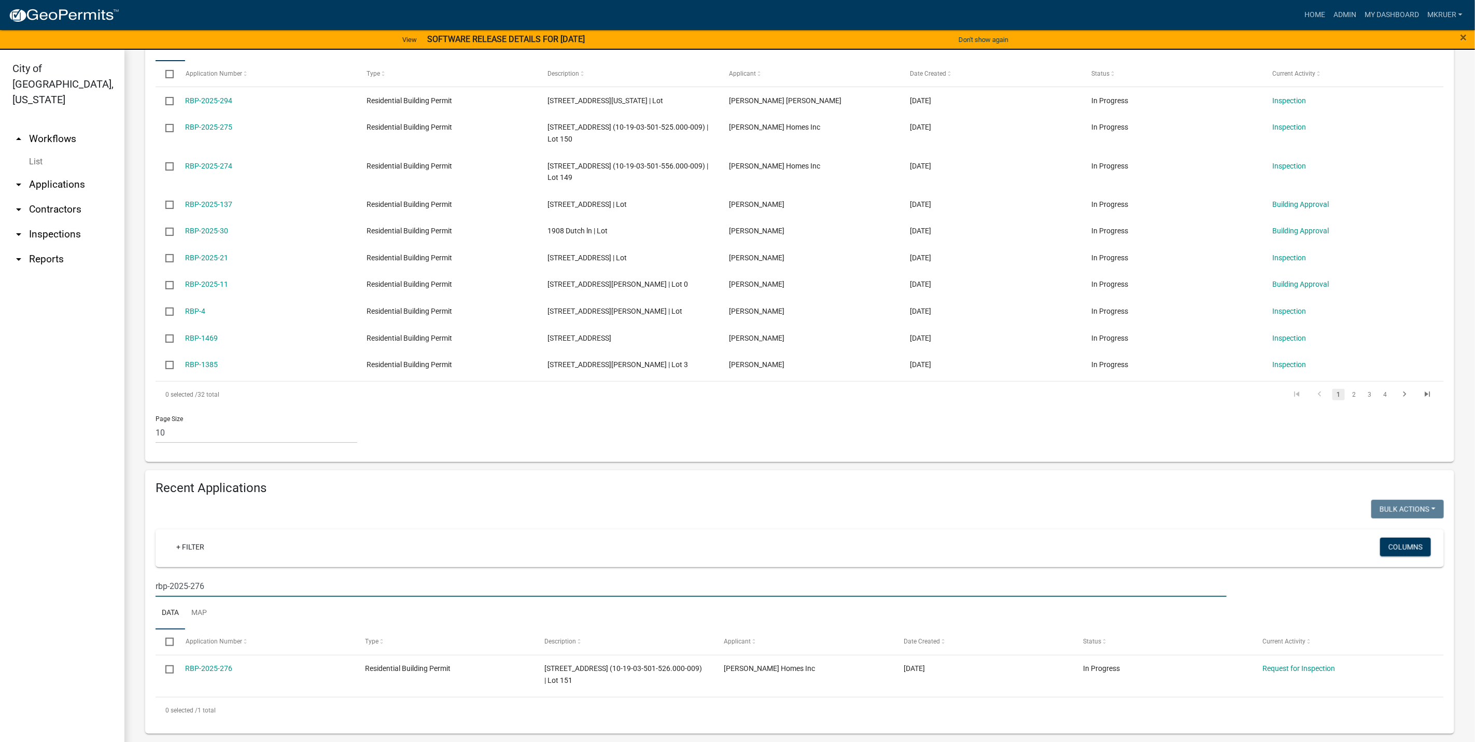
scroll to position [299, 0]
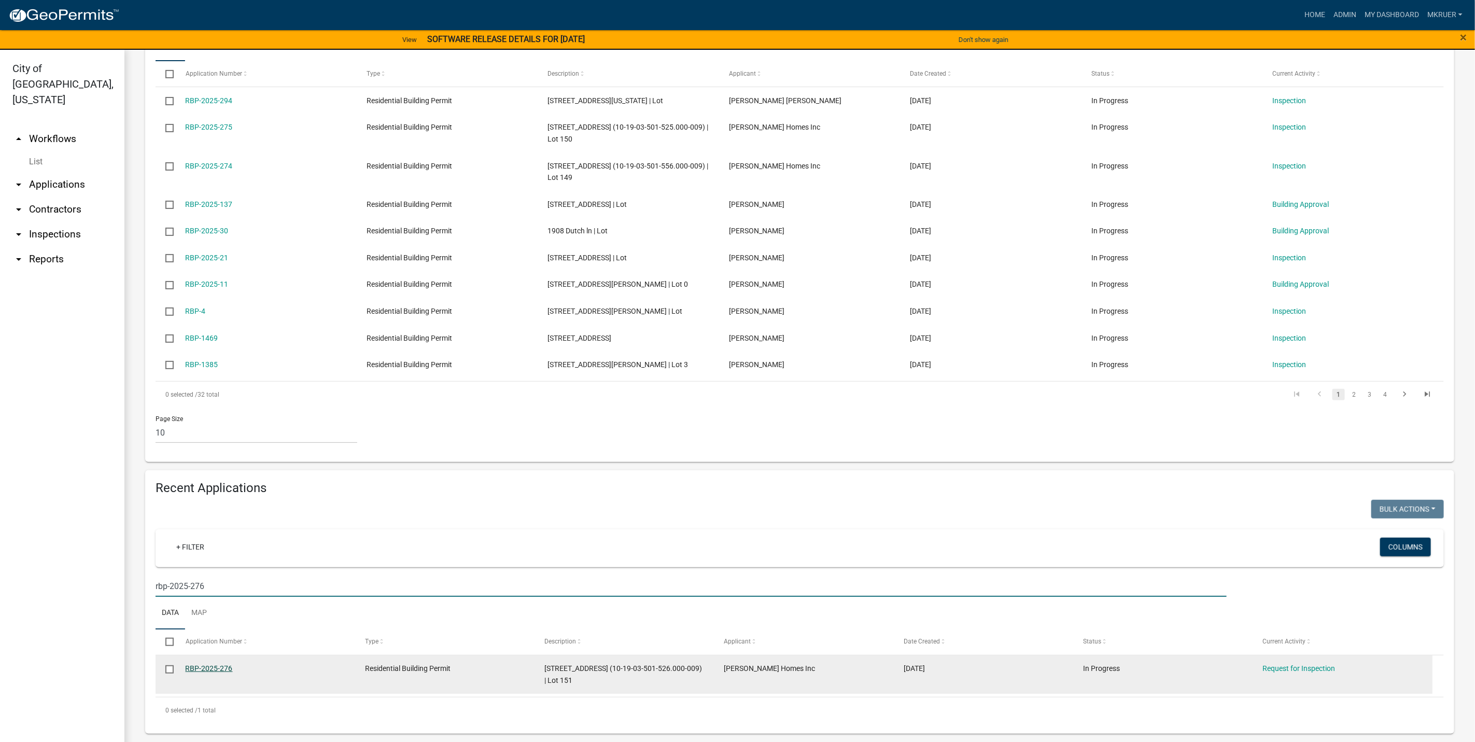
type input "rbp-2025-276"
click at [198, 669] on link "RBP-2025-276" at bounding box center [209, 668] width 47 height 8
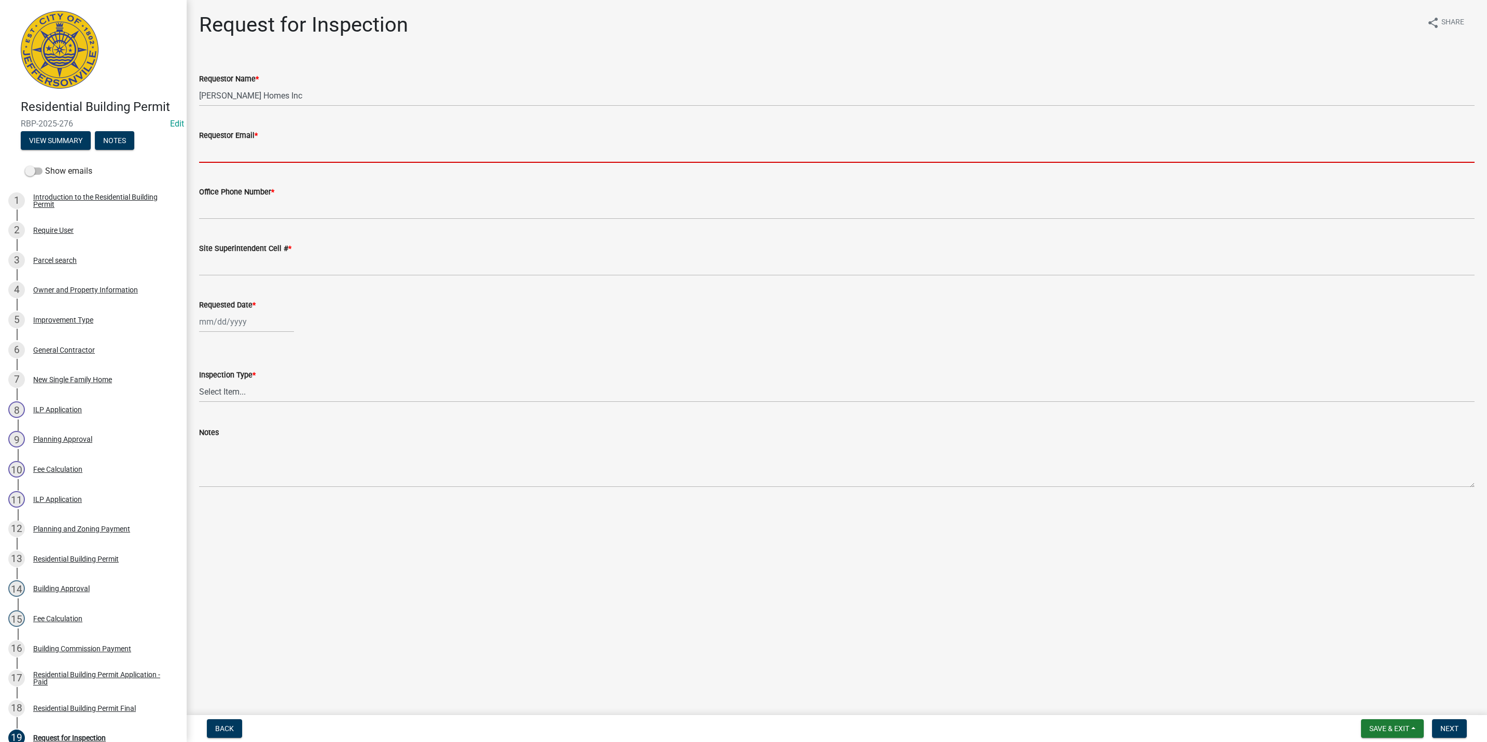
click at [235, 153] on input "Requestor Email *" at bounding box center [836, 152] width 1275 height 21
type input "[EMAIL_ADDRESS][DOMAIN_NAME]"
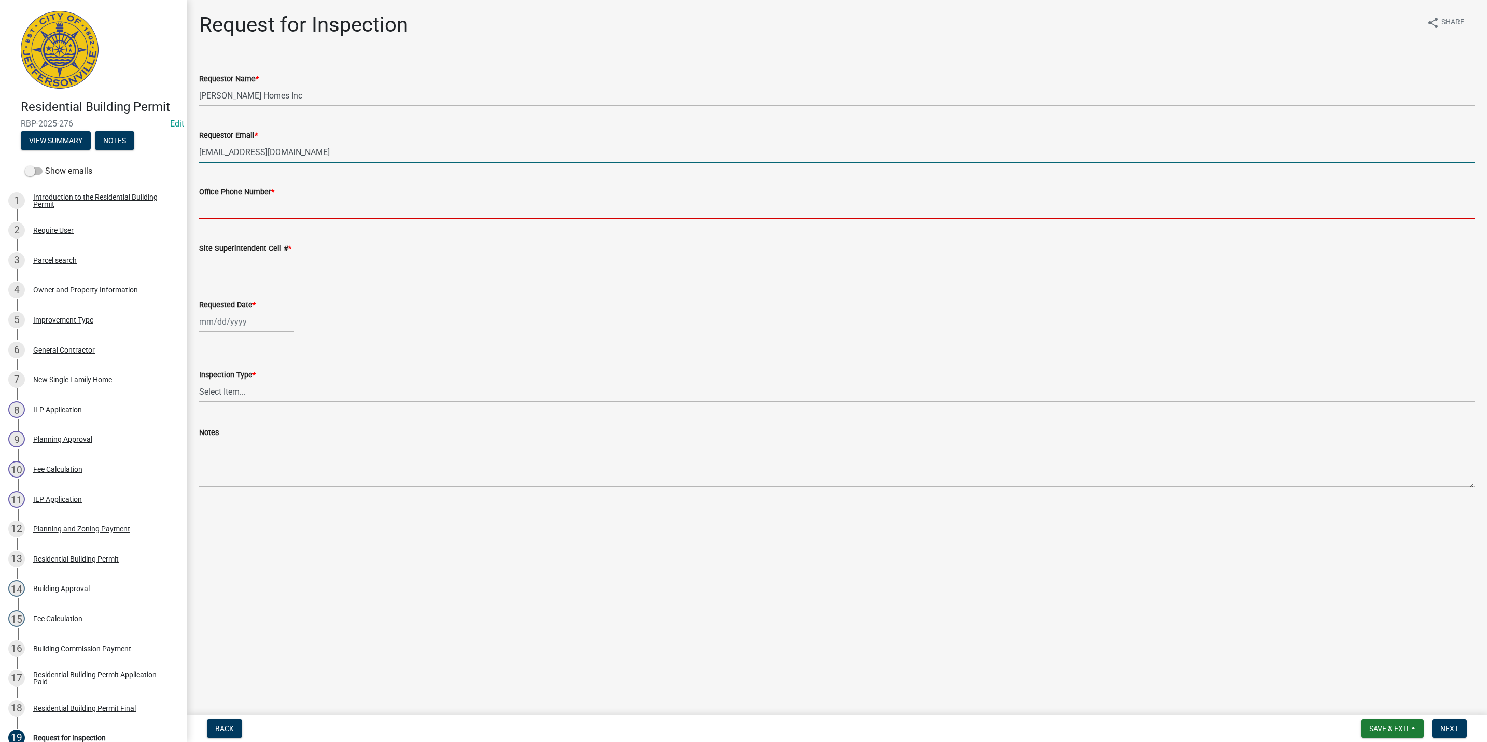
type input "5027731843"
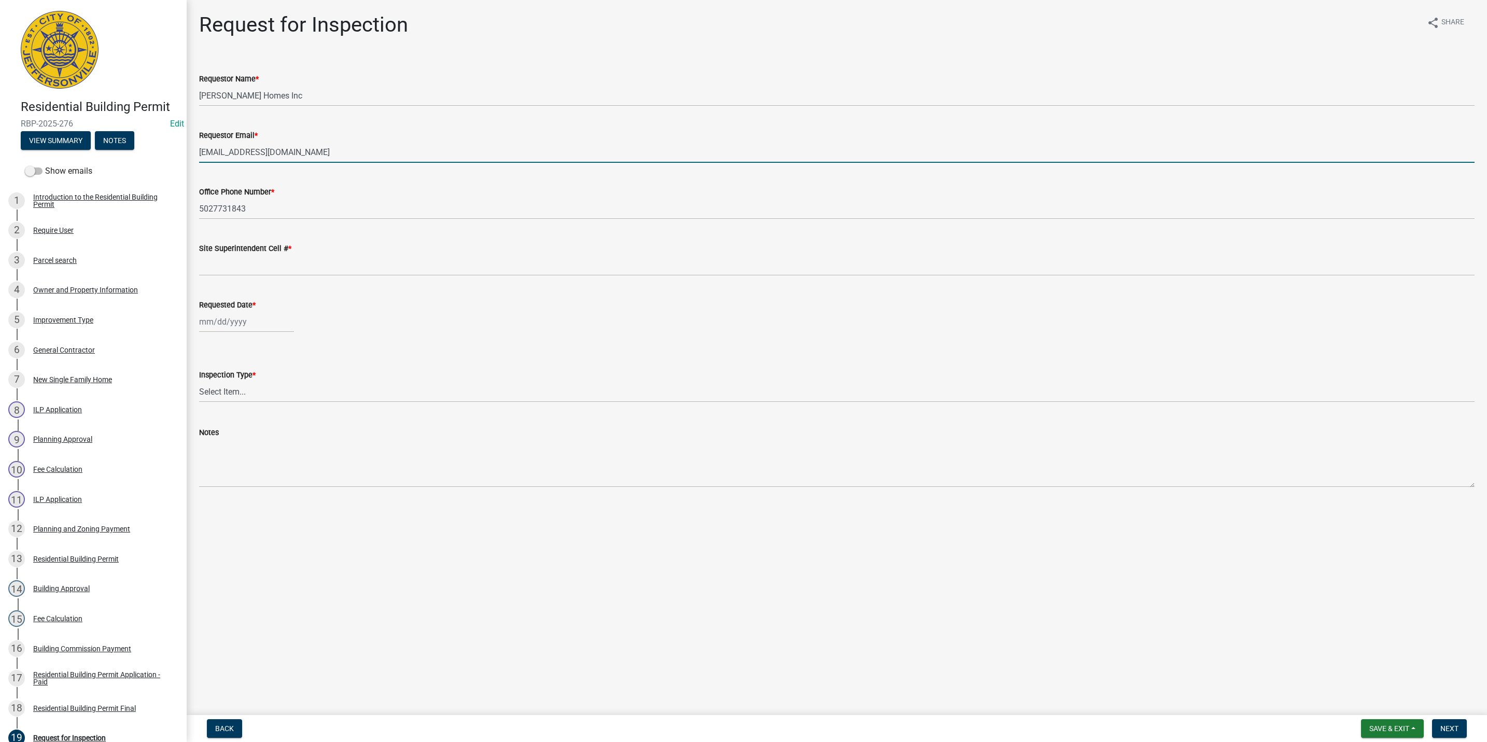
type input "5027731843"
type input "[DATE]"
select select "9"
select select "2025"
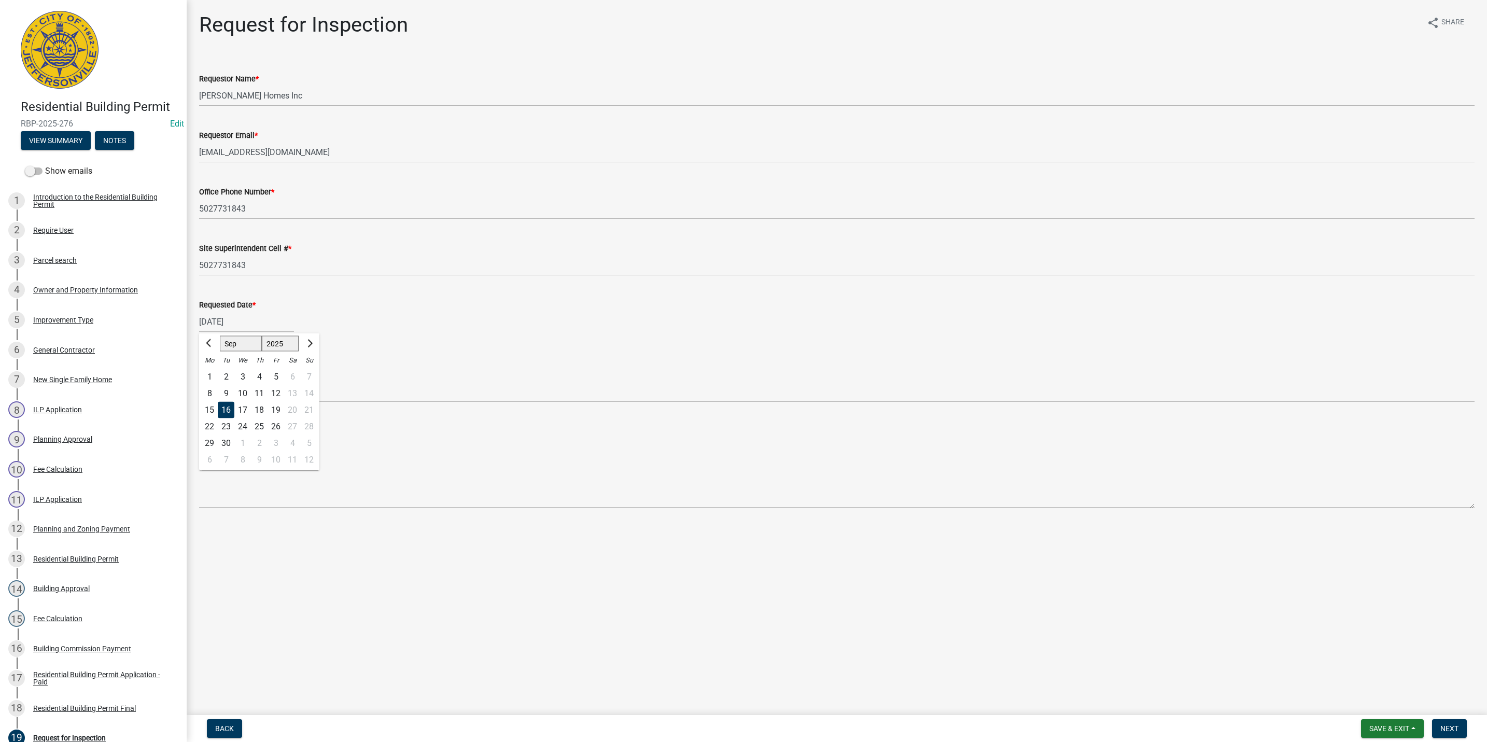
click at [225, 408] on div "16" at bounding box center [226, 410] width 17 height 17
click at [228, 388] on select "Select Item... Footer Foundation Framing Final" at bounding box center [836, 391] width 1275 height 21
click at [199, 381] on select "Select Item... Footer Foundation Framing Final" at bounding box center [836, 391] width 1275 height 21
select select "5905b6c6-73a3-4561-9a25-e231032c58c8"
click at [1452, 724] on span "Next" at bounding box center [1449, 728] width 18 height 8
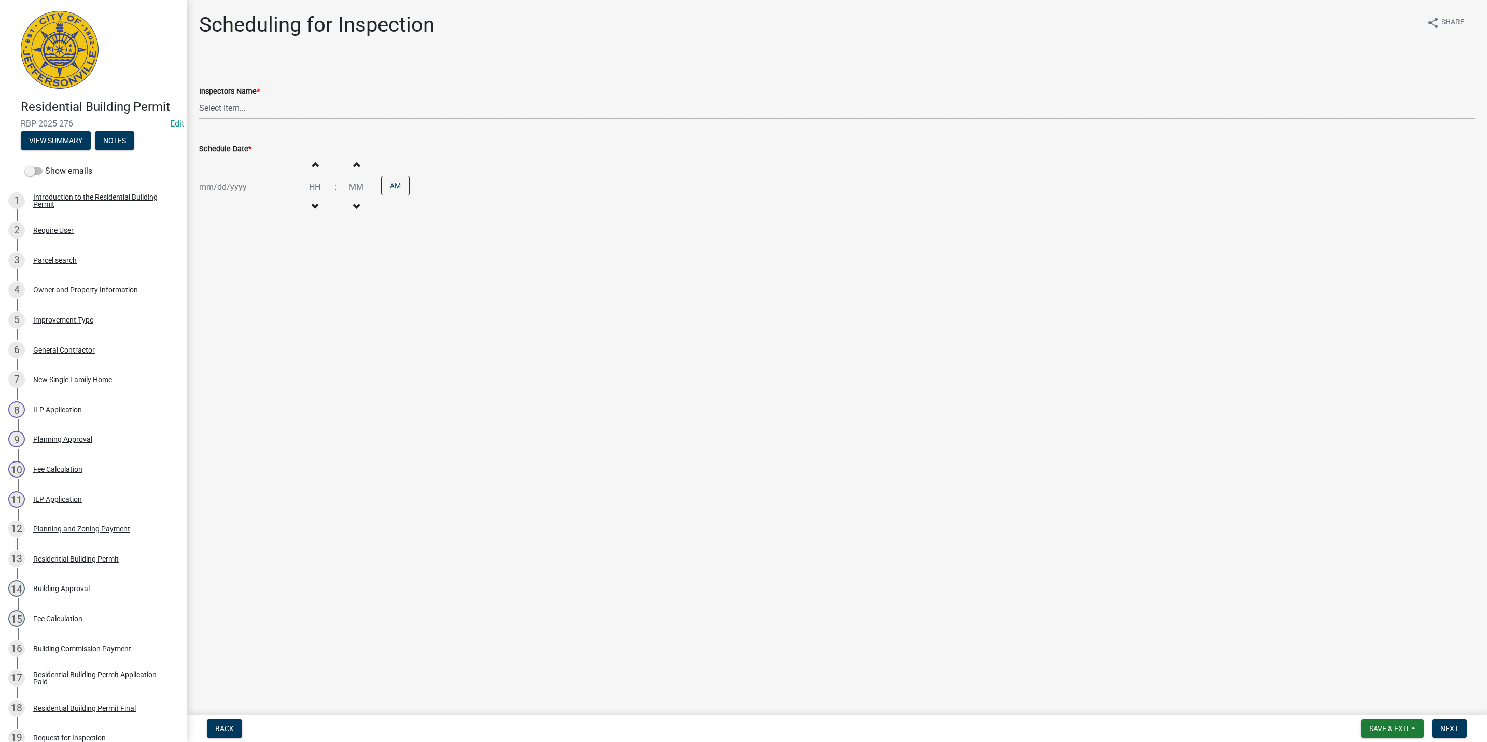
click at [226, 109] on select "Select Item... [PERSON_NAME] ([PERSON_NAME]) [PERSON_NAME] ([PERSON_NAME]) mkru…" at bounding box center [836, 107] width 1275 height 21
select select "fdb3bcc6-ce93-4663-8a18-5c08884dd177"
click at [199, 97] on select "Select Item... [PERSON_NAME] ([PERSON_NAME]) [PERSON_NAME] ([PERSON_NAME]) mkru…" at bounding box center [836, 107] width 1275 height 21
select select "9"
select select "2025"
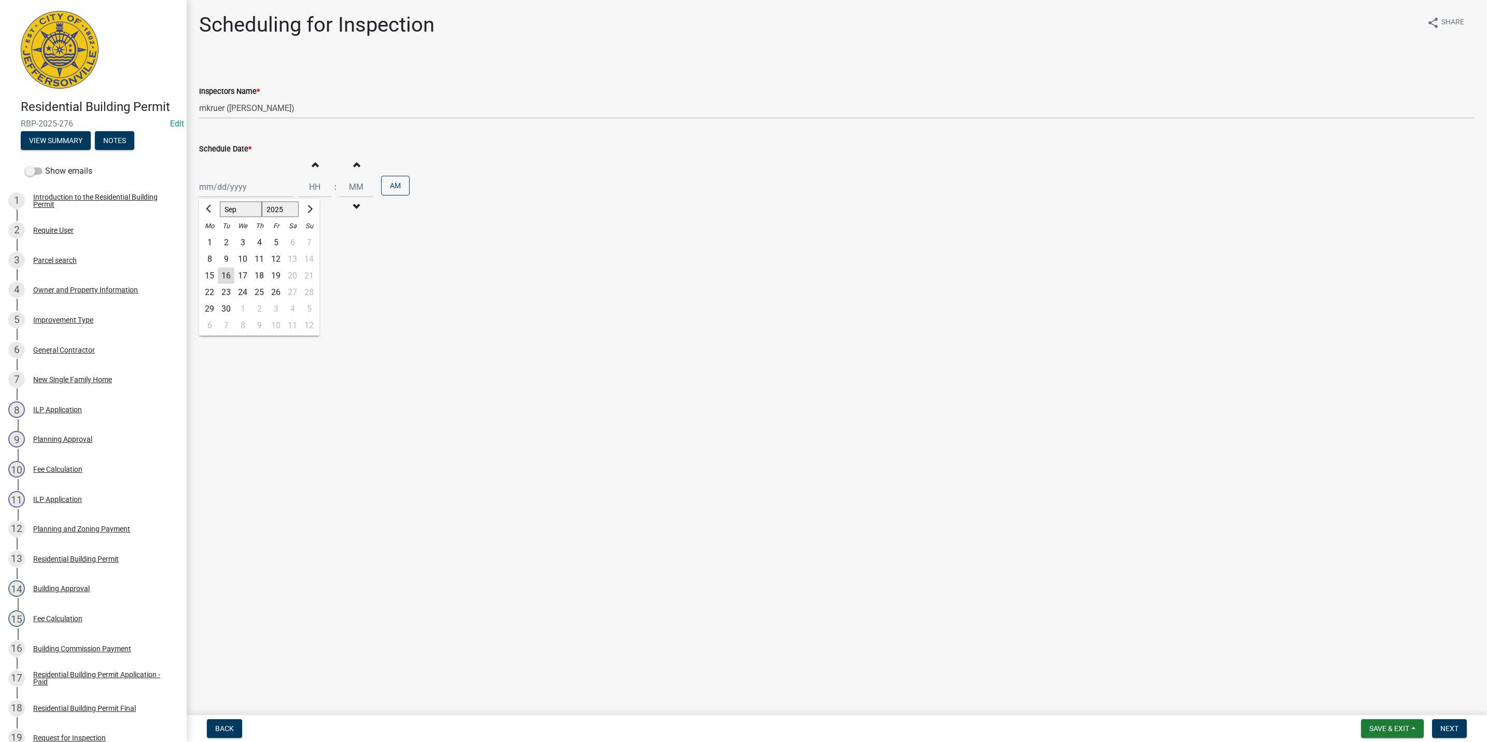
click at [243, 188] on div "[PERSON_NAME] Feb Mar Apr [PERSON_NAME][DATE] Oct Nov [DATE] 1526 1527 1528 152…" at bounding box center [246, 186] width 95 height 21
click at [226, 277] on div "16" at bounding box center [226, 276] width 17 height 17
type input "[DATE]"
click at [1452, 728] on span "Next" at bounding box center [1449, 728] width 18 height 8
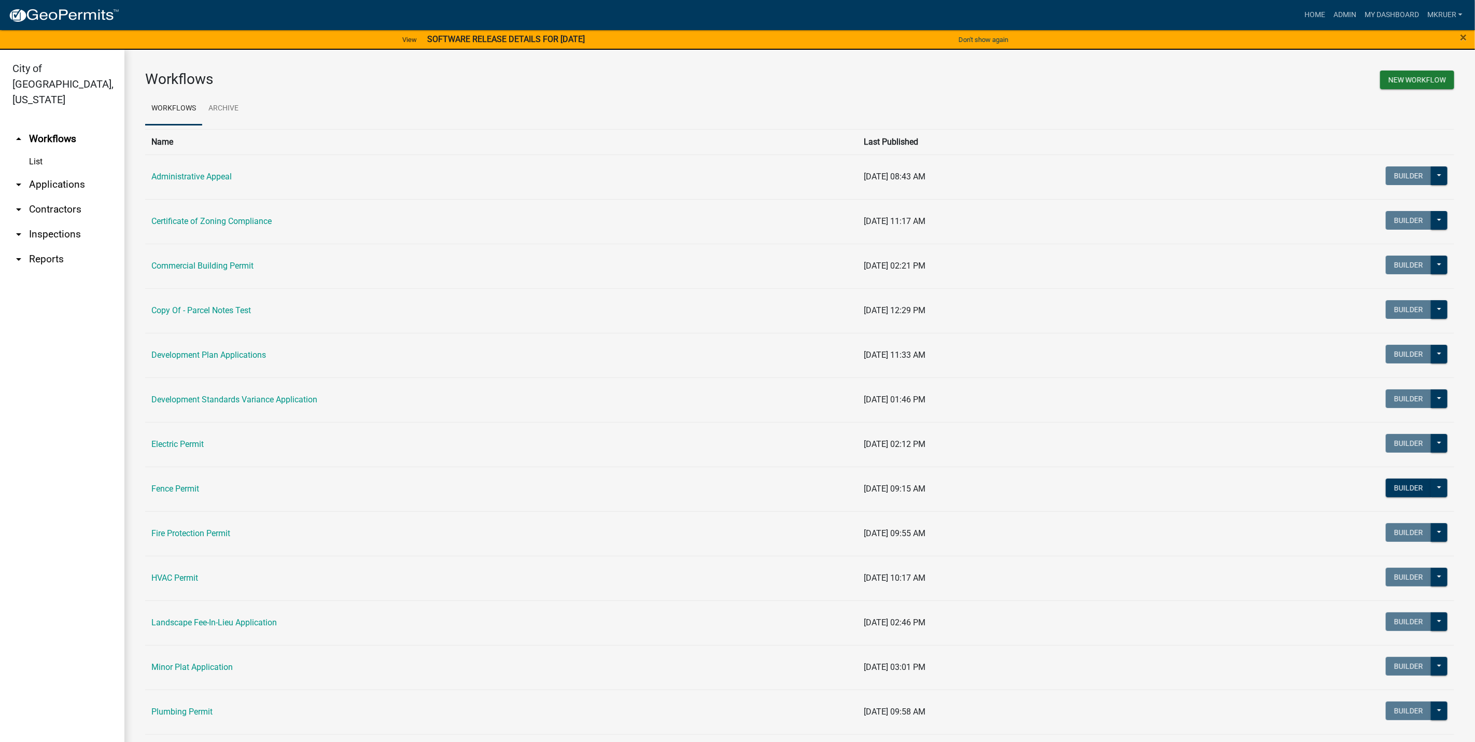
click at [50, 222] on link "arrow_drop_down Inspections" at bounding box center [62, 234] width 124 height 25
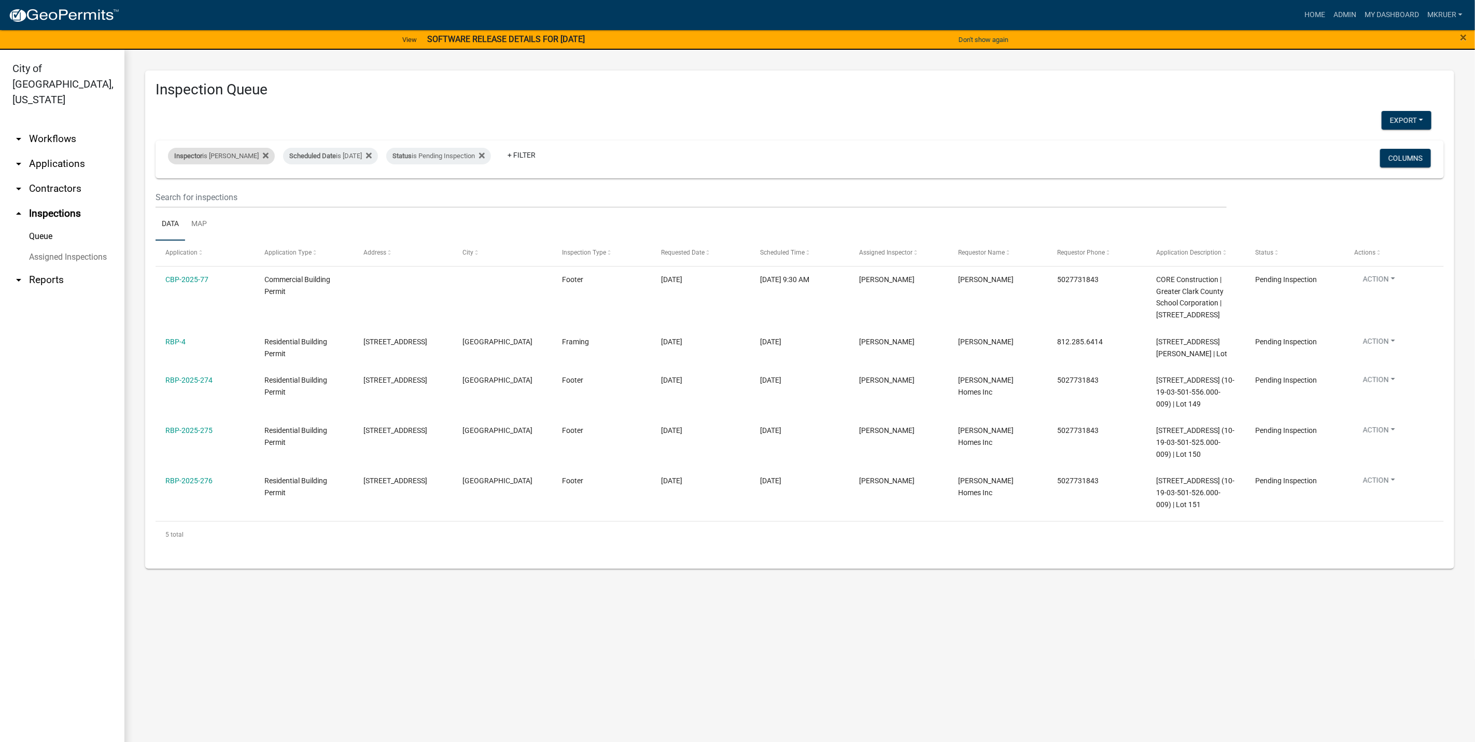
click at [236, 156] on div "Inspector is [PERSON_NAME]" at bounding box center [221, 156] width 107 height 17
click at [200, 204] on select "Select an option None [PERSON_NAME] [PERSON_NAME] [PERSON_NAME] [PERSON_NAME] […" at bounding box center [214, 205] width 104 height 21
click at [170, 195] on select "Select an option None [PERSON_NAME] [PERSON_NAME] [PERSON_NAME] [PERSON_NAME] […" at bounding box center [214, 205] width 104 height 21
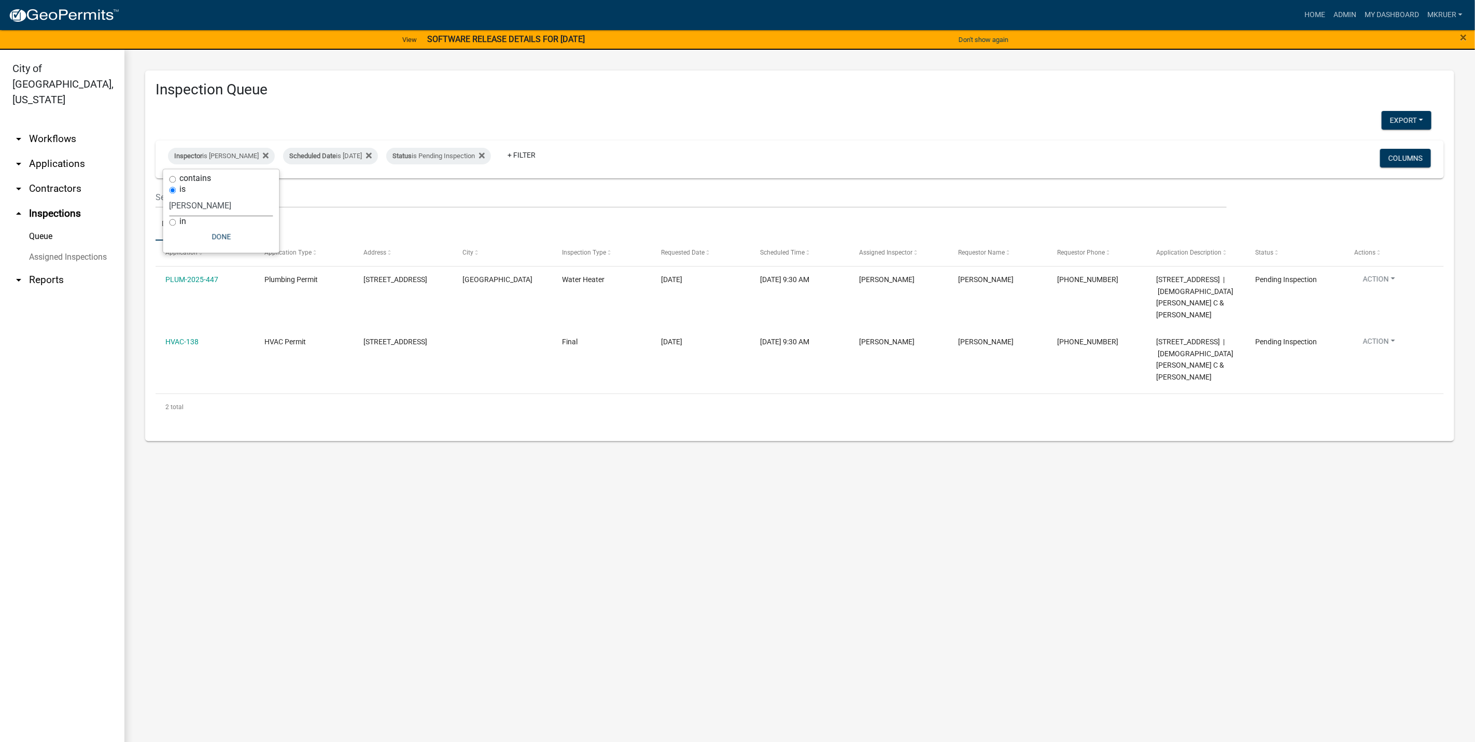
click at [219, 201] on select "Select an option None [PERSON_NAME] [PERSON_NAME] [PERSON_NAME] [PERSON_NAME] […" at bounding box center [222, 205] width 104 height 21
click at [170, 195] on select "Select an option None [PERSON_NAME] [PERSON_NAME] [PERSON_NAME] [PERSON_NAME] […" at bounding box center [222, 205] width 104 height 21
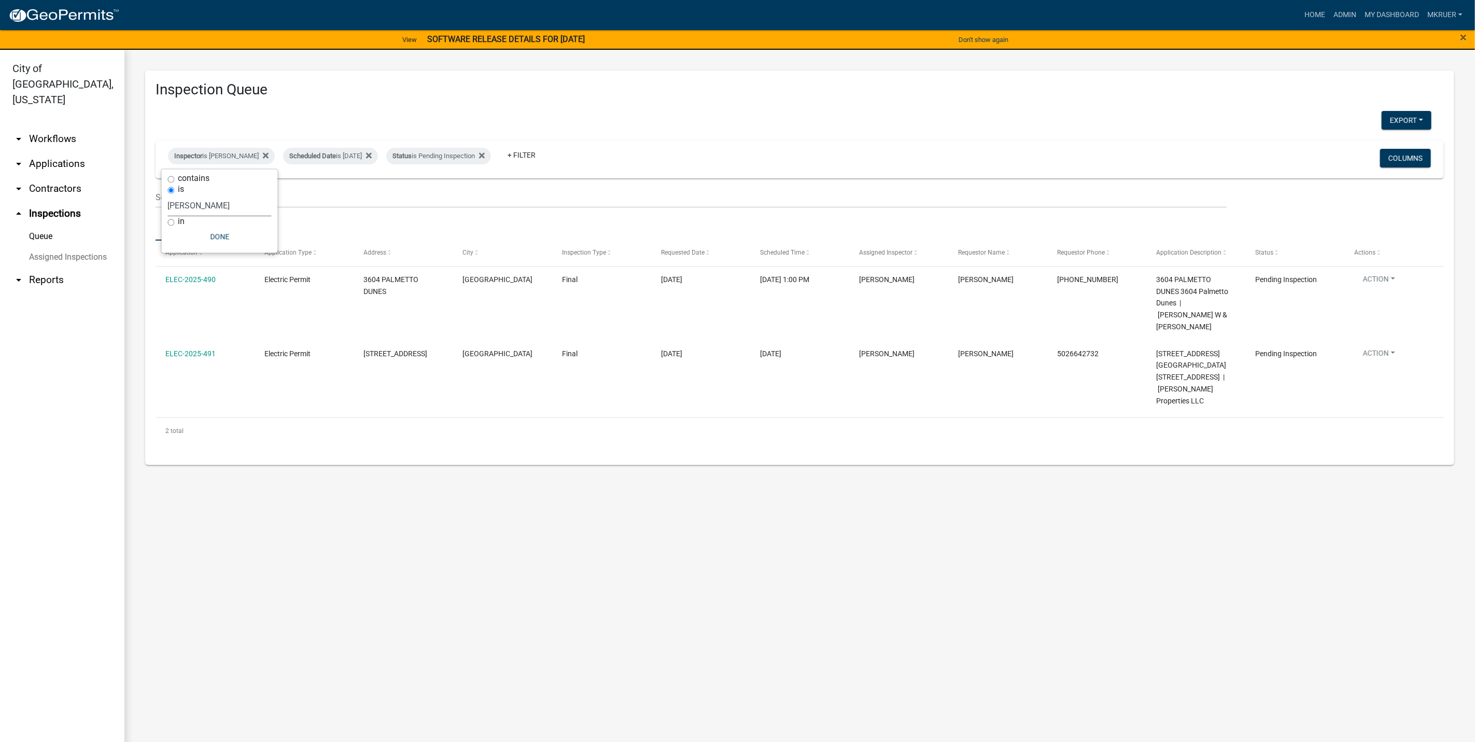
click at [216, 204] on select "Select an option None [PERSON_NAME] [PERSON_NAME] [PERSON_NAME] [PERSON_NAME] […" at bounding box center [220, 205] width 104 height 21
select select "fdb3bcc6-ce93-4663-8a18-5c08884dd177"
click at [168, 195] on select "Select an option None [PERSON_NAME] [PERSON_NAME] [PERSON_NAME] [PERSON_NAME] […" at bounding box center [220, 205] width 104 height 21
